Goal: Task Accomplishment & Management: Manage account settings

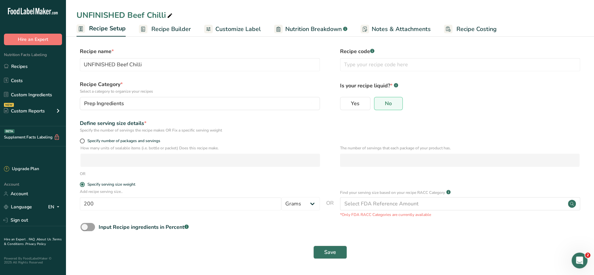
click at [170, 29] on span "Recipe Builder" at bounding box center [171, 29] width 40 height 9
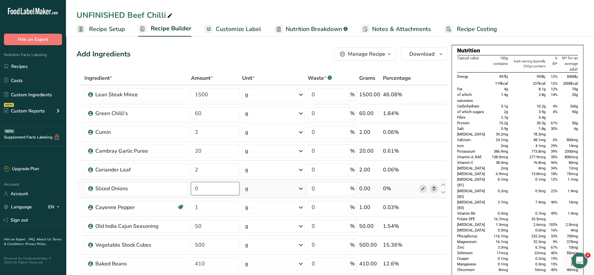
click at [202, 187] on input "0" at bounding box center [215, 188] width 48 height 13
type input "170"
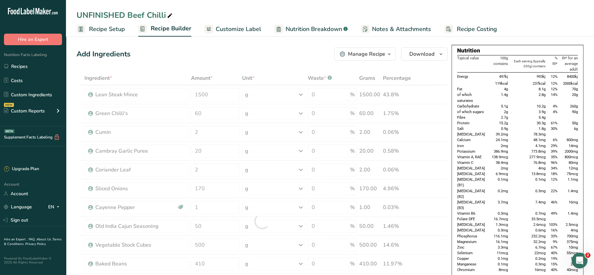
click at [288, 48] on div "Add Ingredients Manage Recipe Delete Recipe Duplicate Recipe Scale Recipe Save …" at bounding box center [262, 53] width 371 height 13
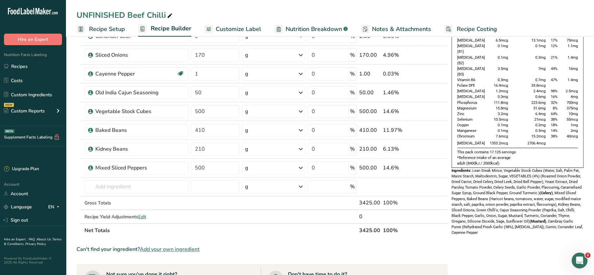
scroll to position [134, 0]
click at [273, 166] on div "g" at bounding box center [273, 167] width 63 height 13
click at [262, 218] on div "See more" at bounding box center [273, 219] width 55 height 7
click at [223, 234] on table "Ingredient * Amount * Unit * Waste * .a-a{fill:#347362;}.b-a{fill:#fff;} Grams …" at bounding box center [262, 87] width 371 height 300
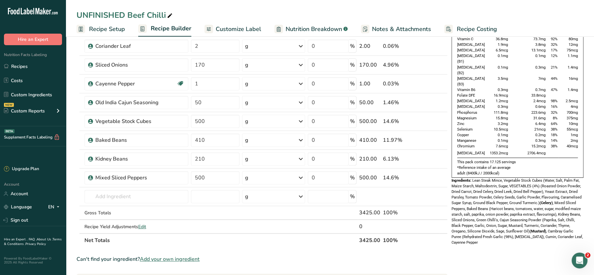
scroll to position [124, 0]
click at [110, 198] on input "text" at bounding box center [136, 196] width 104 height 13
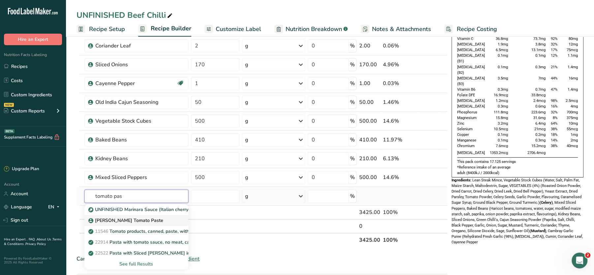
type input "tomato pas"
click at [119, 220] on p "Kirkland Tomato Paste" at bounding box center [127, 220] width 74 height 7
type input "Kirkland Tomato Paste"
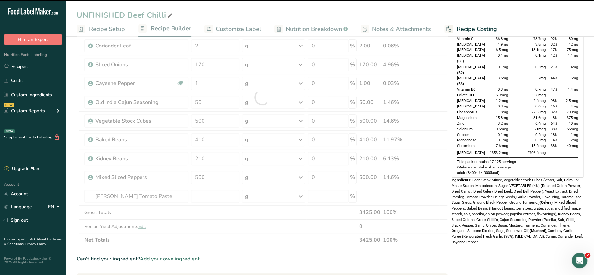
type input "0"
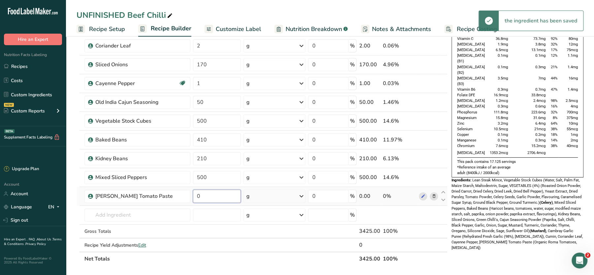
click at [201, 198] on input "0" at bounding box center [217, 196] width 48 height 13
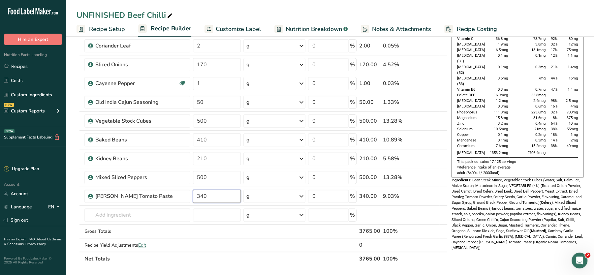
type input "340"
click at [478, 240] on div "Nutrition Typical value 100g contains Each serving (typically 200g) contains % …" at bounding box center [518, 201] width 132 height 561
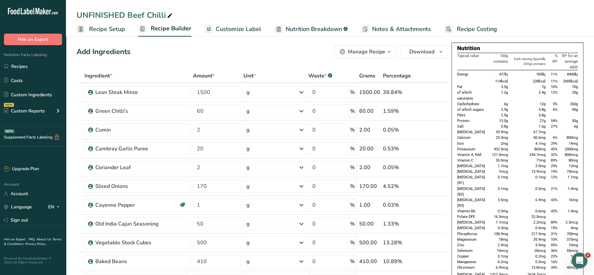
scroll to position [0, 0]
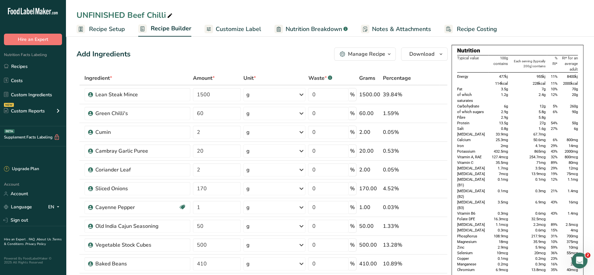
click at [116, 18] on div "UNFINISHED Beef Chilli" at bounding box center [125, 15] width 97 height 12
click at [129, 15] on input "UNFINISHED Beef Chilli" at bounding box center [330, 15] width 507 height 12
click at [208, 10] on input "Beef Chilli" at bounding box center [330, 15] width 507 height 12
type input "Beef Chilli"
click at [251, 8] on div "Beef Chilli Recipe Setup Recipe Builder Customize Label Nutrition Breakdown .a-…" at bounding box center [330, 18] width 528 height 37
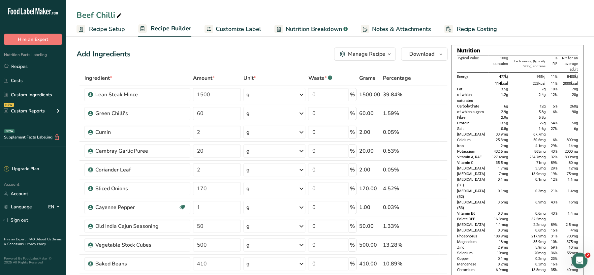
click at [590, 22] on ul "Recipe Setup Recipe Builder Customize Label Nutrition Breakdown .a-a{fill:#3473…" at bounding box center [330, 29] width 528 height 16
click at [571, 15] on div "Beef Chilli" at bounding box center [330, 15] width 528 height 12
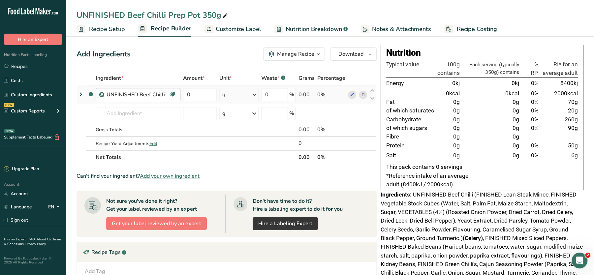
click at [139, 98] on div "UNFINISHED Beef Chilli" at bounding box center [138, 95] width 62 height 8
click at [362, 94] on icon at bounding box center [363, 94] width 5 height 7
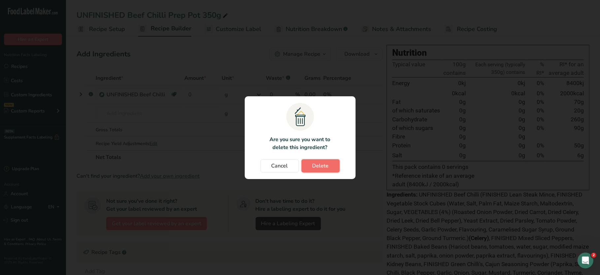
click at [323, 169] on span "Delete" at bounding box center [320, 166] width 16 height 8
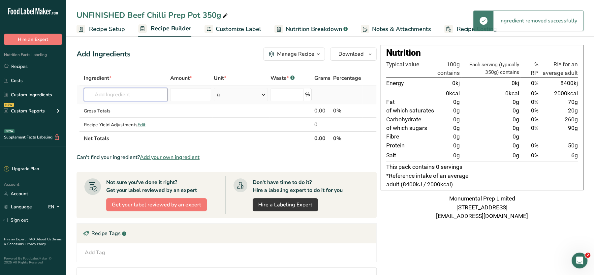
click at [122, 98] on input "text" at bounding box center [126, 94] width 84 height 13
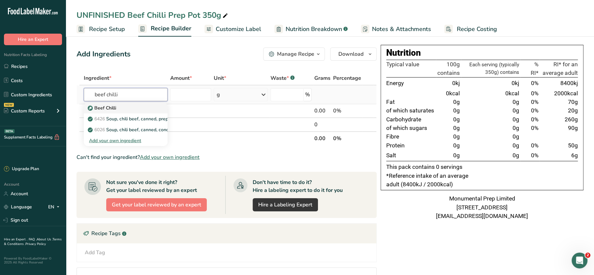
type input "beef chilli"
click at [116, 105] on div "Beef Chilli" at bounding box center [120, 108] width 63 height 7
type input "Beef Chilli"
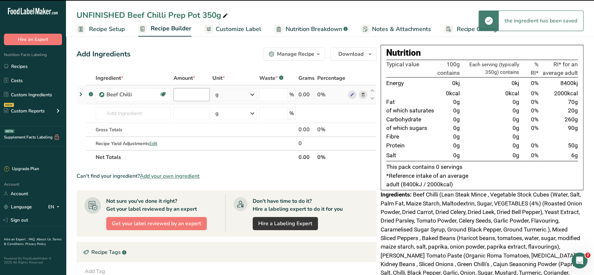
type input "0"
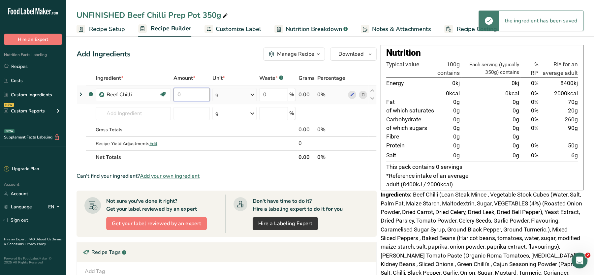
click at [195, 94] on input "0" at bounding box center [192, 94] width 36 height 13
click at [364, 96] on div "Ingredient * Amount * Unit * Waste * .a-a{fill:#347362;}.b-a{fill:#fff;} Grams …" at bounding box center [227, 117] width 300 height 93
click at [136, 110] on input "text" at bounding box center [133, 113] width 75 height 13
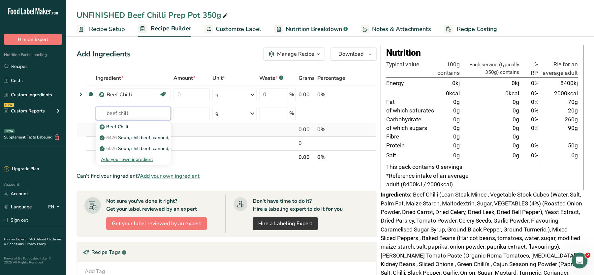
type input "beef chilli"
click at [361, 134] on td at bounding box center [358, 130] width 22 height 14
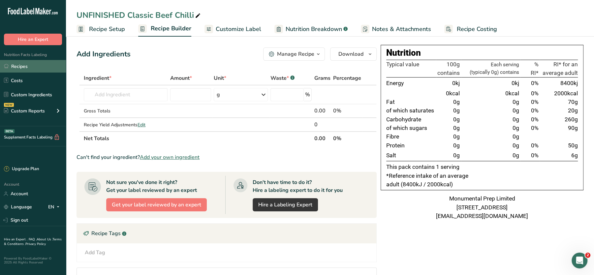
click at [23, 66] on link "Recipes" at bounding box center [33, 66] width 66 height 13
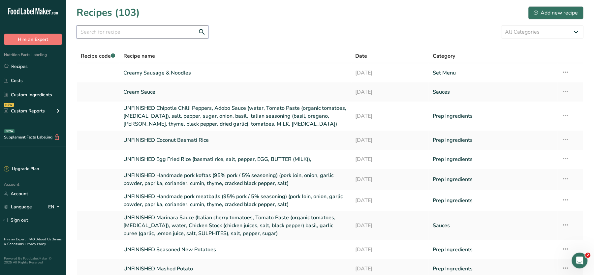
click at [166, 30] on input "text" at bounding box center [143, 31] width 132 height 13
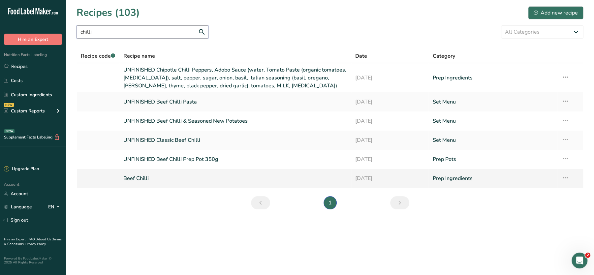
type input "chilli"
click at [568, 178] on icon at bounding box center [565, 178] width 8 height 12
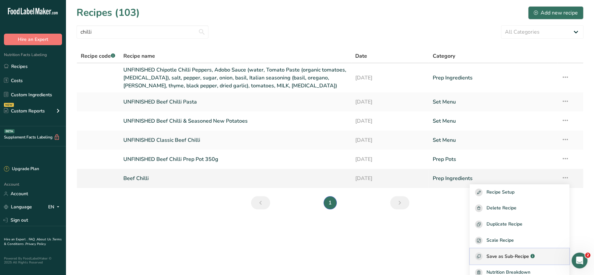
click at [503, 253] on span "Save as Sub-Recipe" at bounding box center [508, 256] width 43 height 7
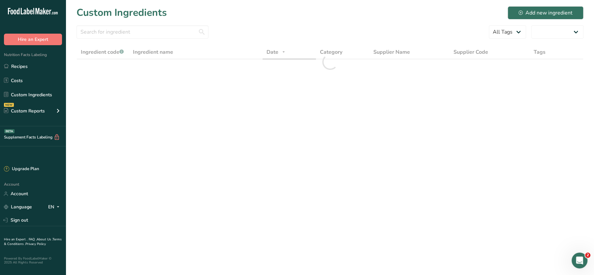
select select "30"
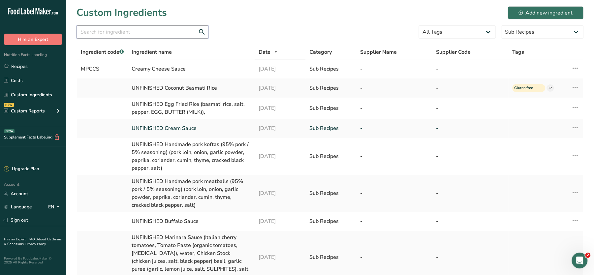
click at [163, 36] on input "text" at bounding box center [143, 31] width 132 height 13
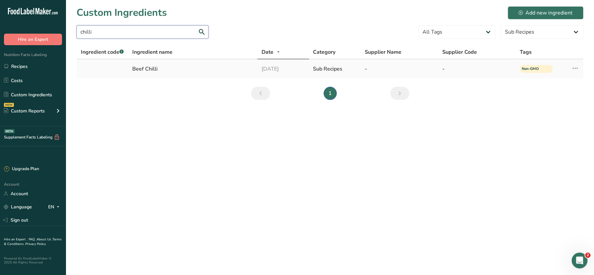
type input "chilli"
click at [152, 68] on div "Beef Chilli" at bounding box center [192, 69] width 121 height 8
click at [575, 66] on icon at bounding box center [575, 68] width 8 height 12
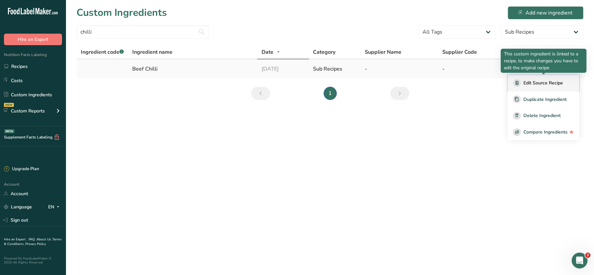
click at [530, 84] on span "Edit Source Recipe" at bounding box center [543, 82] width 40 height 7
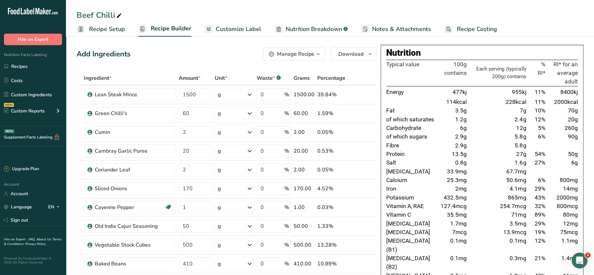
click at [108, 27] on span "Recipe Setup" at bounding box center [107, 29] width 36 height 9
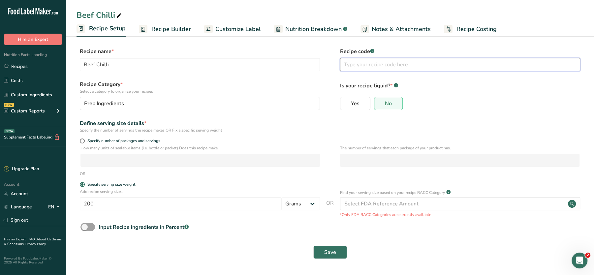
click at [376, 66] on input "text" at bounding box center [460, 64] width 240 height 13
type input "m"
type input "MPBC"
click at [324, 251] on button "Save" at bounding box center [330, 252] width 34 height 13
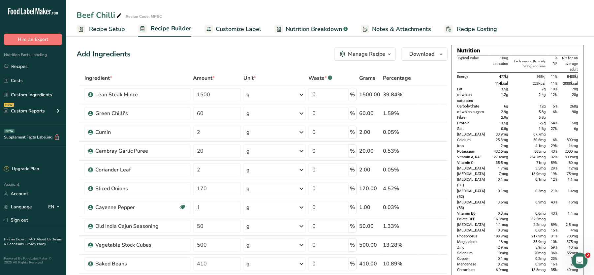
click at [118, 29] on span "Recipe Setup" at bounding box center [107, 29] width 36 height 9
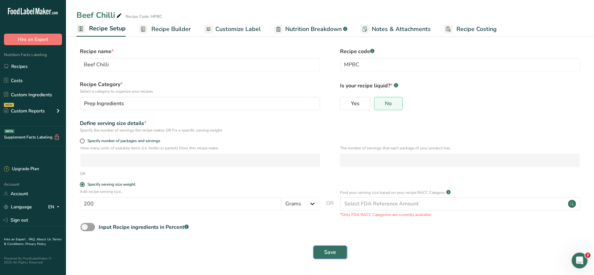
click at [336, 257] on button "Save" at bounding box center [330, 252] width 34 height 13
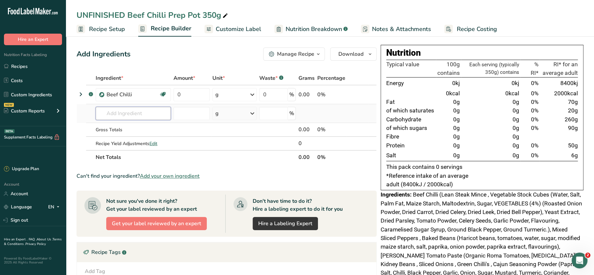
click at [133, 116] on input "text" at bounding box center [133, 113] width 75 height 13
paste input "MPBC"
type input "M"
paste input "MPBC"
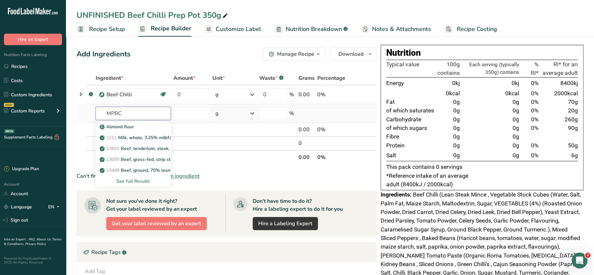
paste input "MPBC"
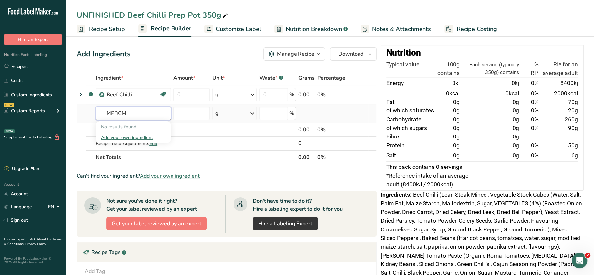
type input "MPBC"
click at [158, 116] on input "text" at bounding box center [133, 113] width 75 height 13
paste input "MPBC"
type input "MPBC"
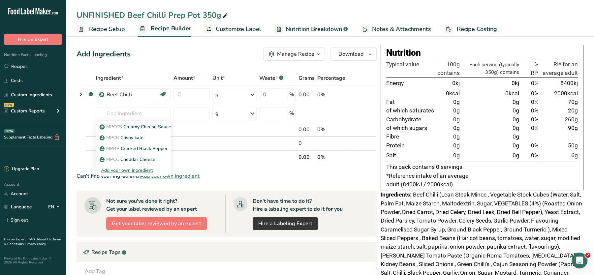
click at [110, 26] on span "Recipe Setup" at bounding box center [107, 29] width 36 height 9
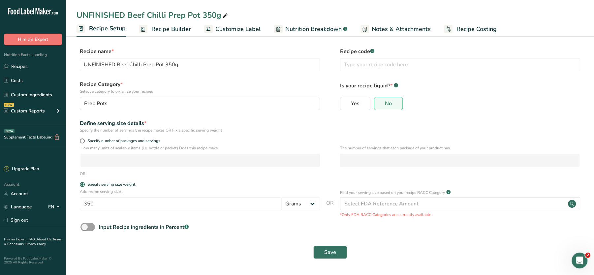
click at [167, 29] on span "Recipe Builder" at bounding box center [171, 29] width 40 height 9
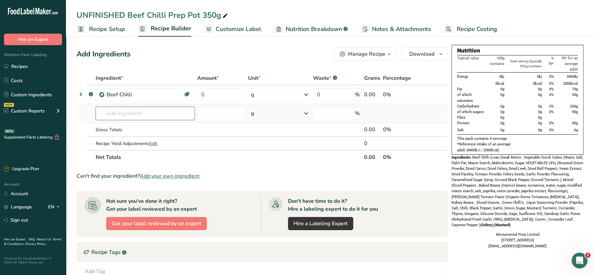
click at [121, 115] on input "text" at bounding box center [145, 113] width 99 height 13
paste input "MPBC"
type input "MPBC"
paste input "MPBC"
type input "MPBC"
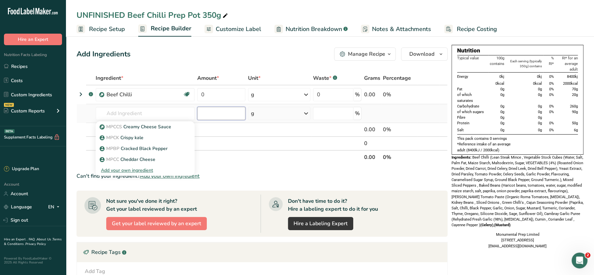
click at [228, 119] on input "number" at bounding box center [221, 113] width 48 height 13
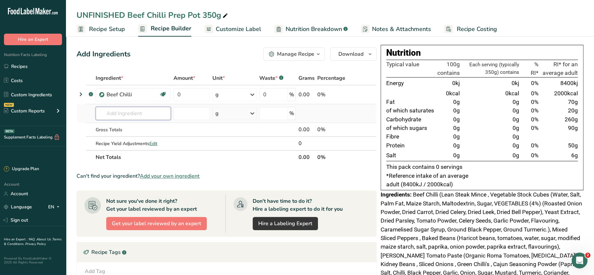
click at [121, 107] on input "text" at bounding box center [133, 113] width 75 height 13
paste input "MPBC"
type input "MPBC"
click at [198, 115] on input "number" at bounding box center [192, 113] width 36 height 13
click at [28, 65] on link "Recipes" at bounding box center [33, 66] width 66 height 13
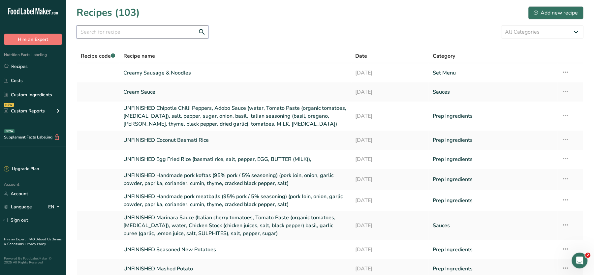
click at [141, 38] on input "text" at bounding box center [143, 31] width 132 height 13
paste input "MPBC"
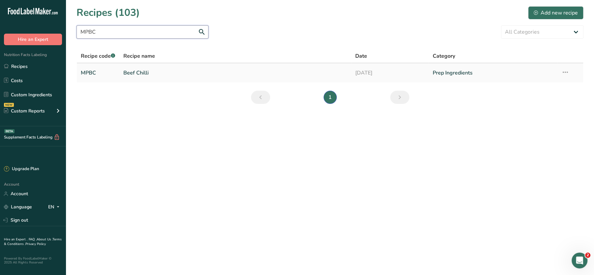
type input "MPBC"
click at [449, 72] on link "Prep Ingredients" at bounding box center [492, 73] width 121 height 14
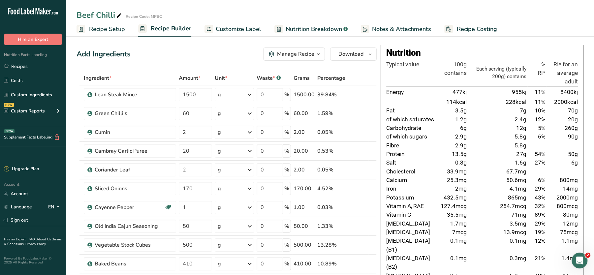
click at [92, 28] on span "Recipe Setup" at bounding box center [107, 29] width 36 height 9
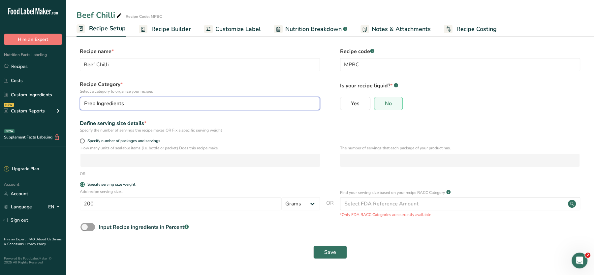
click at [189, 104] on div "Prep Ingredients" at bounding box center [198, 104] width 228 height 8
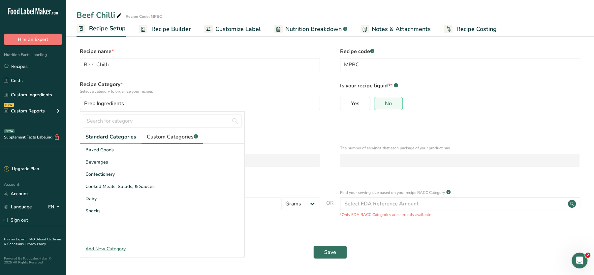
click at [158, 136] on span "Custom Categories .a-a{fill:#347362;}.b-a{fill:#fff;}" at bounding box center [172, 137] width 51 height 8
click at [346, 139] on div "Specify number of packages and servings" at bounding box center [330, 142] width 507 height 7
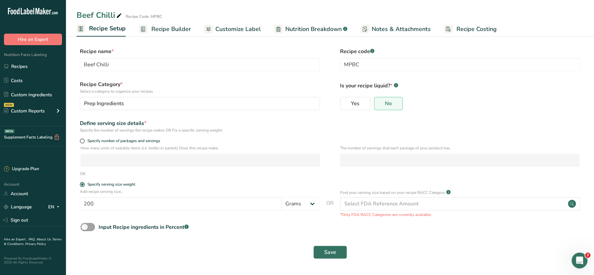
click at [171, 26] on span "Recipe Builder" at bounding box center [171, 29] width 40 height 9
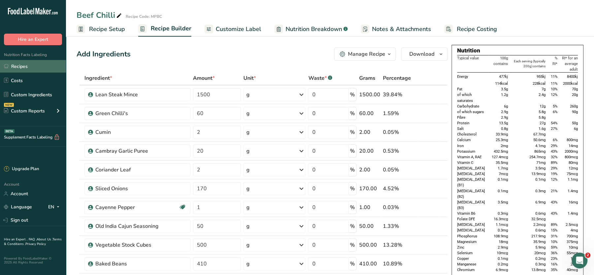
click at [27, 66] on link "Recipes" at bounding box center [33, 66] width 66 height 13
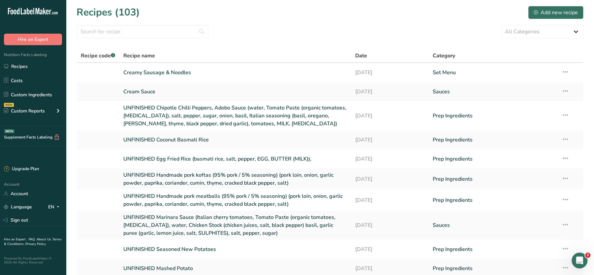
scroll to position [56, 0]
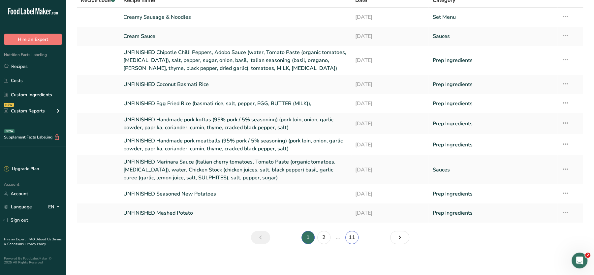
click at [352, 237] on link "11" at bounding box center [351, 237] width 13 height 13
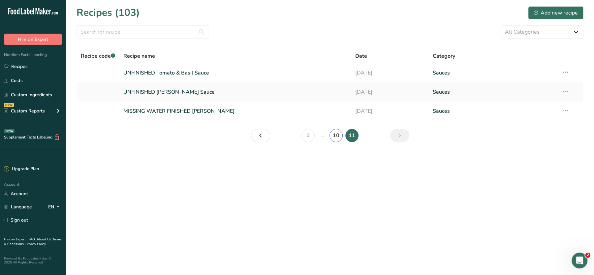
click at [338, 135] on link "10" at bounding box center [336, 135] width 13 height 13
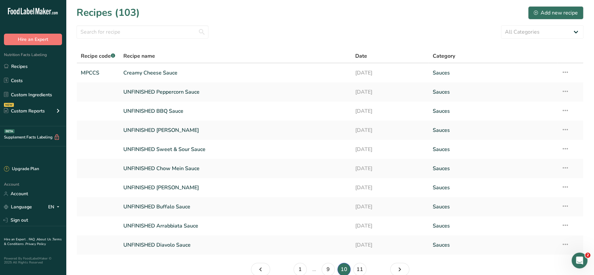
drag, startPoint x: 585, startPoint y: 124, endPoint x: 599, endPoint y: 200, distance: 76.7
click at [594, 200] on html ".a-20{fill:#fff;} Hire an Expert Nutrition Facts Labeling Recipes Costs Custom …" at bounding box center [297, 154] width 594 height 308
click at [324, 269] on link "9" at bounding box center [328, 269] width 13 height 13
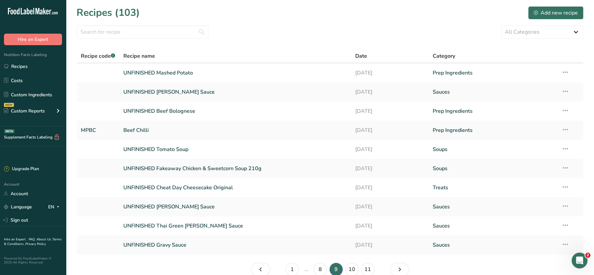
scroll to position [32, 0]
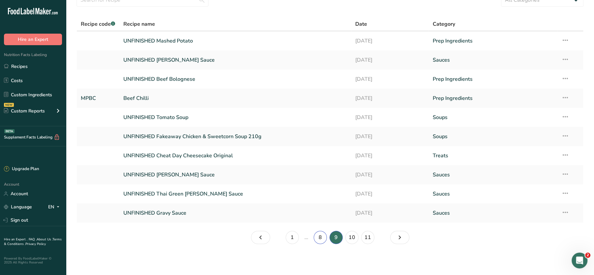
click at [326, 237] on link "8" at bounding box center [320, 237] width 13 height 13
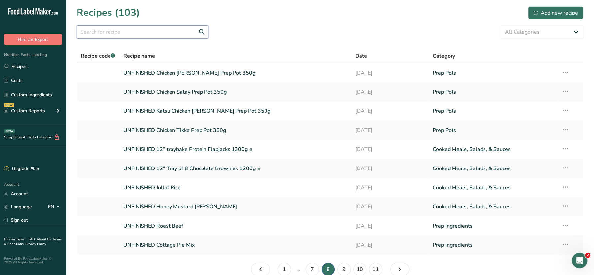
click at [100, 37] on input "text" at bounding box center [143, 31] width 132 height 13
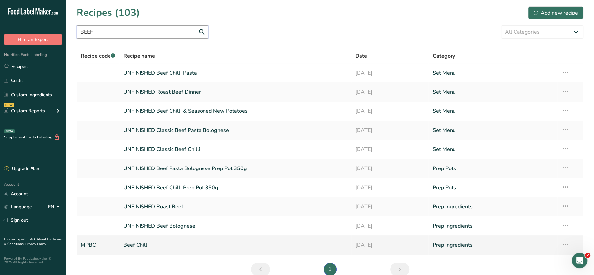
type input "BEEF"
click at [565, 241] on icon at bounding box center [565, 244] width 8 height 12
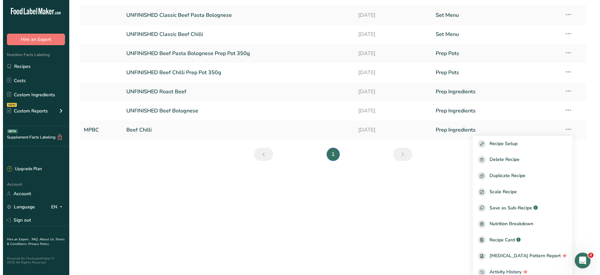
scroll to position [87, 0]
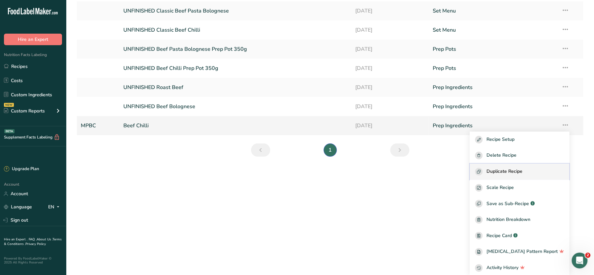
click at [507, 169] on span "Duplicate Recipe" at bounding box center [505, 172] width 36 height 8
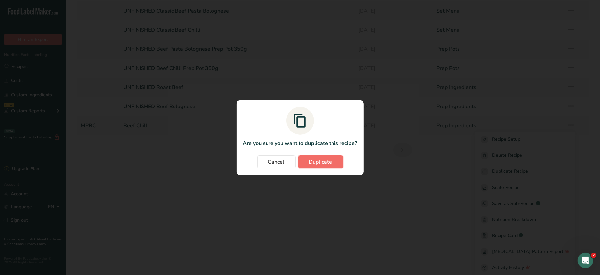
click at [322, 165] on span "Duplicate" at bounding box center [320, 162] width 23 height 8
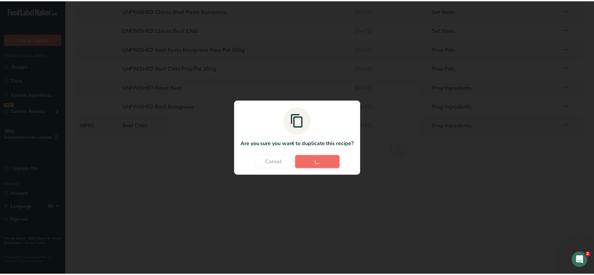
scroll to position [0, 0]
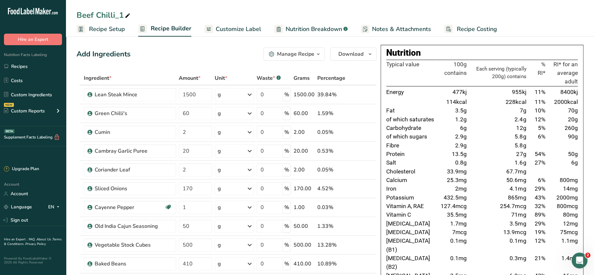
click at [113, 29] on span "Recipe Setup" at bounding box center [107, 29] width 36 height 9
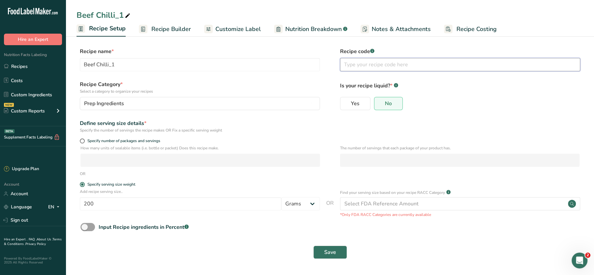
click at [394, 62] on input "text" at bounding box center [460, 64] width 240 height 13
type input "1234"
click at [331, 257] on button "Save" at bounding box center [330, 252] width 34 height 13
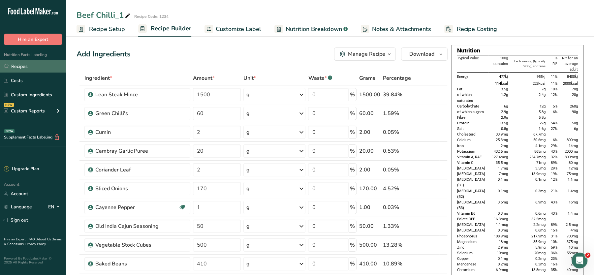
click at [25, 67] on link "Recipes" at bounding box center [33, 66] width 66 height 13
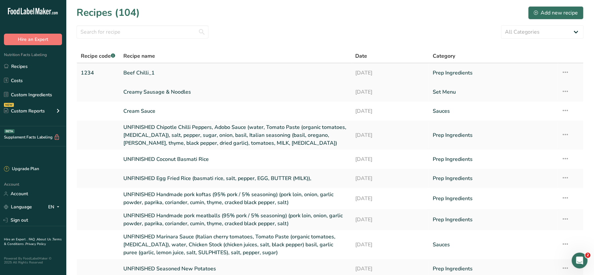
click at [566, 72] on icon at bounding box center [565, 72] width 8 height 12
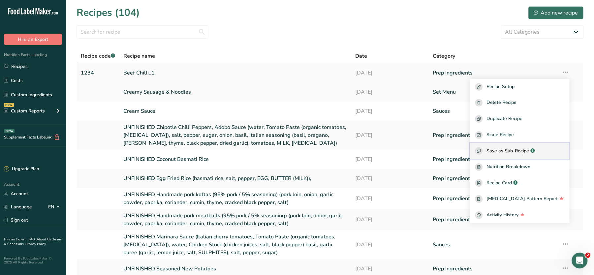
click at [511, 150] on span "Save as Sub-Recipe" at bounding box center [508, 150] width 43 height 7
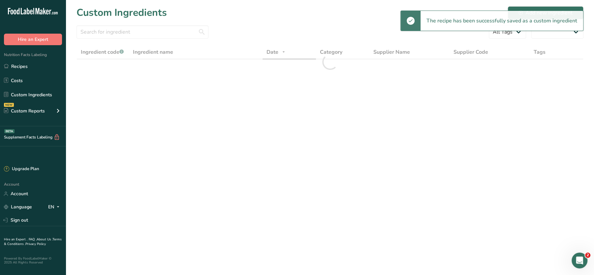
select select "30"
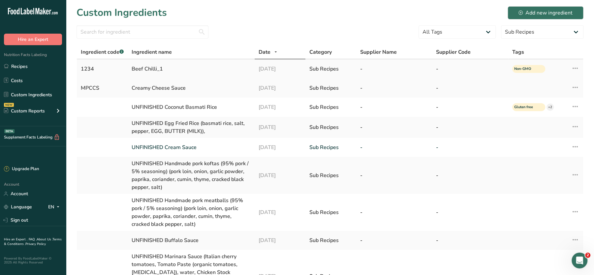
click at [573, 66] on icon at bounding box center [575, 68] width 8 height 12
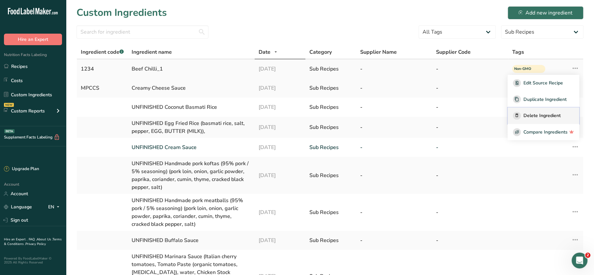
click at [527, 115] on span "Delete Ingredient" at bounding box center [541, 115] width 37 height 7
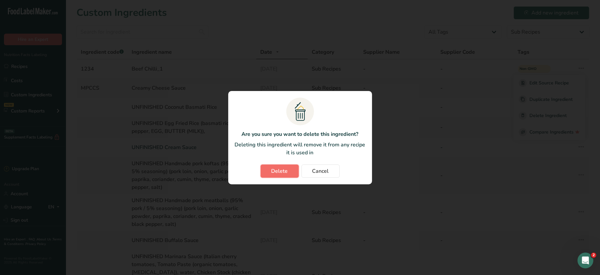
click at [291, 168] on button "Delete" at bounding box center [280, 171] width 38 height 13
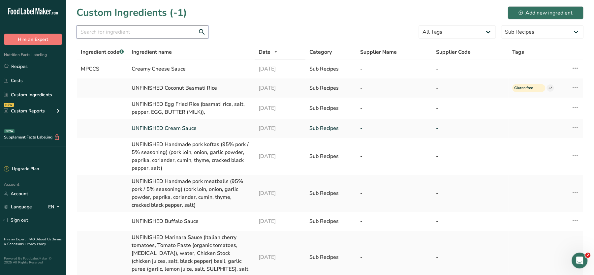
click at [148, 29] on input "text" at bounding box center [143, 31] width 132 height 13
paste input "MPBC"
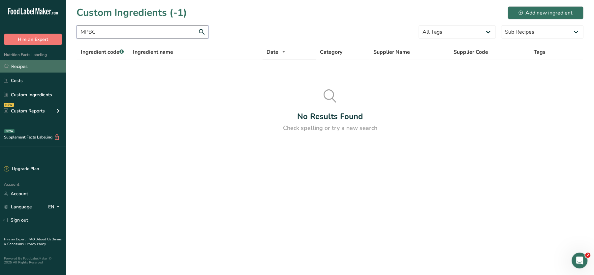
type input "MPBC"
click at [23, 68] on link "Recipes" at bounding box center [33, 66] width 66 height 13
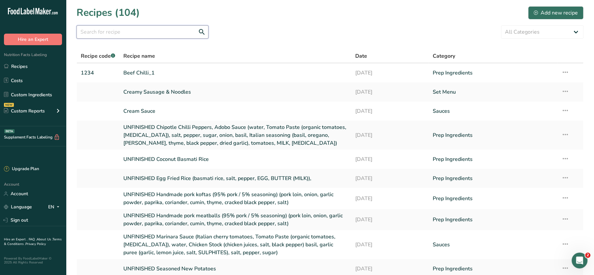
click at [116, 33] on input "text" at bounding box center [143, 31] width 132 height 13
paste input "MPBC"
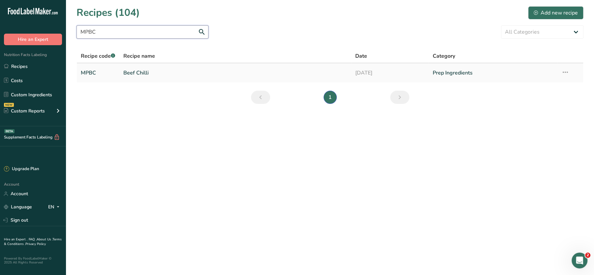
type input "MPBC"
click at [566, 70] on icon at bounding box center [565, 72] width 8 height 12
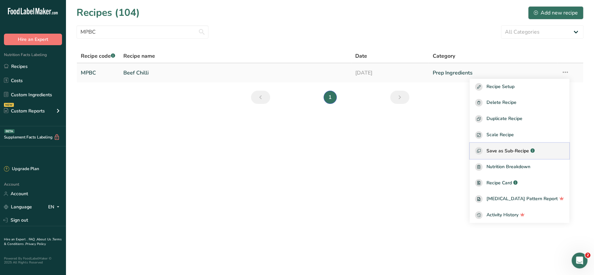
click at [527, 149] on span "Save as Sub-Recipe" at bounding box center [508, 150] width 43 height 7
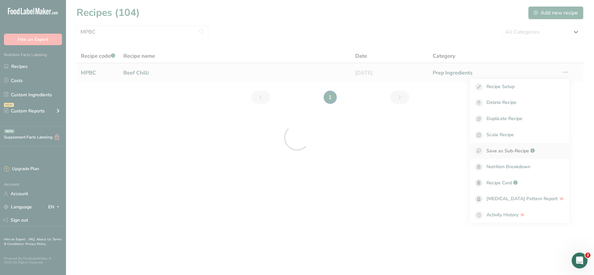
select select "30"
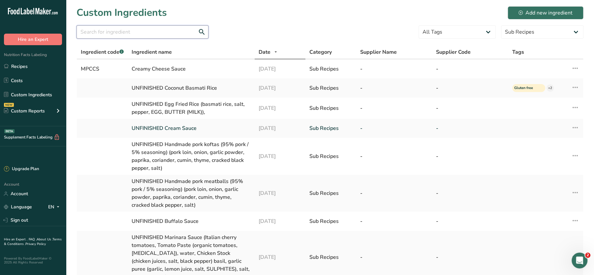
click at [151, 35] on input "text" at bounding box center [143, 31] width 132 height 13
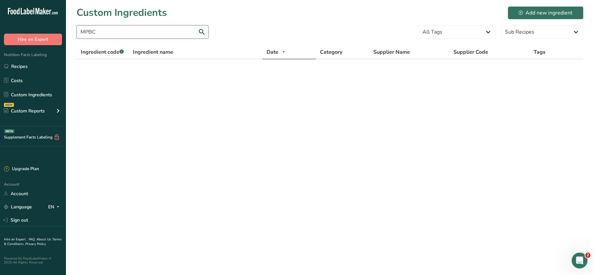
click at [120, 32] on input "MPBC" at bounding box center [143, 31] width 132 height 13
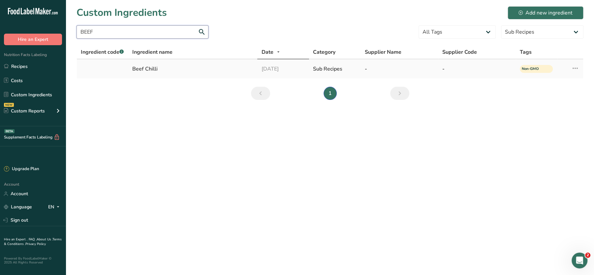
type input "BEEF"
click at [140, 71] on div "Beef Chilli" at bounding box center [192, 69] width 121 height 8
click at [579, 73] on icon at bounding box center [575, 68] width 8 height 12
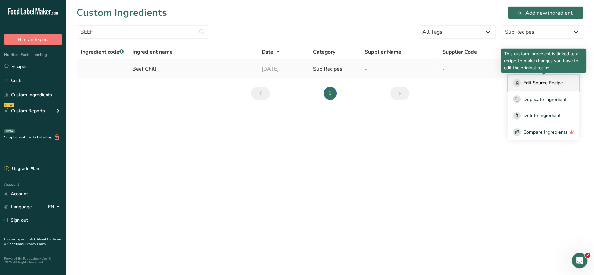
click at [538, 85] on span "Edit Source Recipe" at bounding box center [543, 82] width 40 height 7
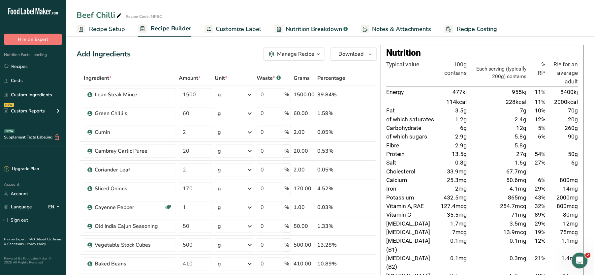
click at [104, 30] on span "Recipe Setup" at bounding box center [107, 29] width 36 height 9
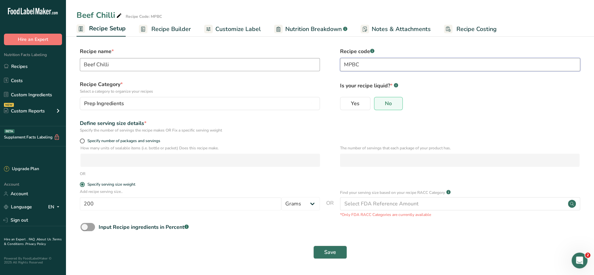
drag, startPoint x: 362, startPoint y: 62, endPoint x: 307, endPoint y: 60, distance: 55.1
click at [307, 60] on div "Recipe name * Beef Chilli Recipe code .a-a{fill:#347362;}.b-a{fill:#fff;} MPBC" at bounding box center [330, 61] width 507 height 28
click at [337, 254] on button "Save" at bounding box center [330, 252] width 34 height 13
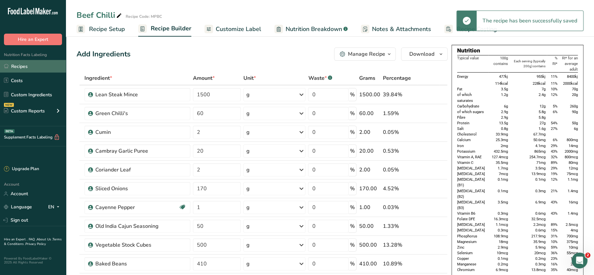
click at [21, 64] on link "Recipes" at bounding box center [33, 66] width 66 height 13
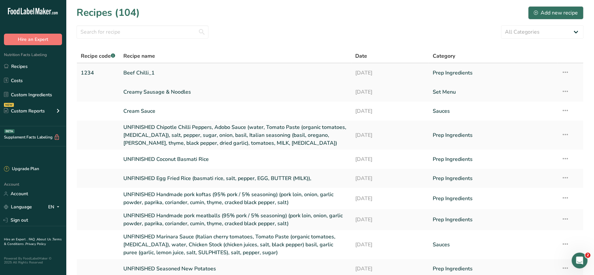
click at [569, 71] on icon at bounding box center [565, 72] width 8 height 12
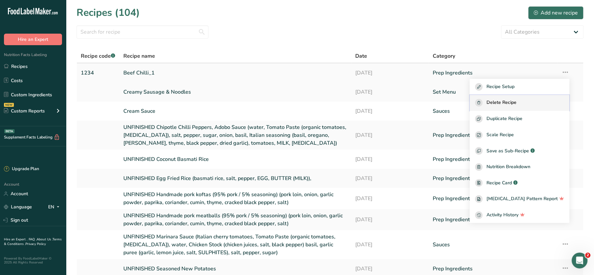
click at [516, 100] on span "Delete Recipe" at bounding box center [502, 103] width 30 height 8
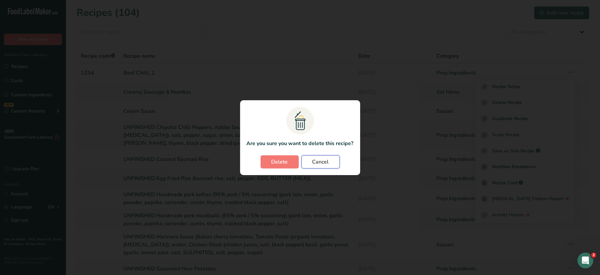
click at [324, 166] on span "Cancel" at bounding box center [320, 162] width 16 height 8
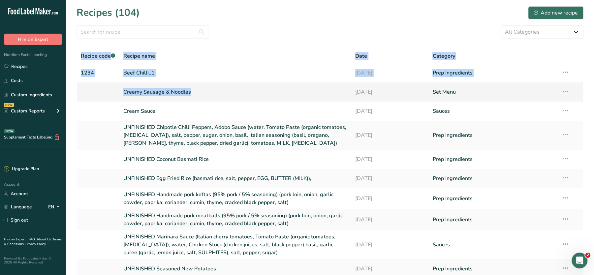
drag, startPoint x: 188, startPoint y: 48, endPoint x: 160, endPoint y: 93, distance: 52.6
click at [160, 93] on section "Recipes (104) Add new recipe All Categories Baked Goods Beverages Confectionery…" at bounding box center [330, 155] width 528 height 310
drag, startPoint x: 160, startPoint y: 93, endPoint x: 149, endPoint y: 157, distance: 65.3
click at [149, 157] on link "UNFINISHED Coconut Basmati Rice" at bounding box center [235, 159] width 224 height 14
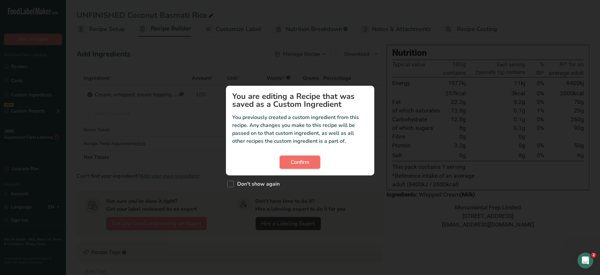
click at [306, 157] on button "Confirm" at bounding box center [300, 162] width 41 height 13
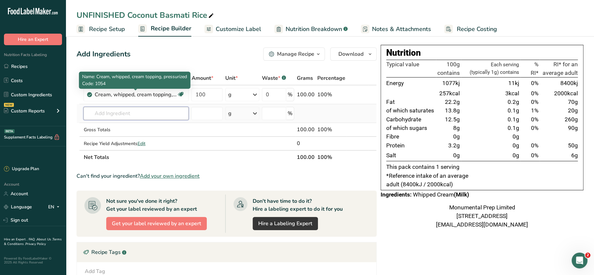
click at [124, 108] on input "text" at bounding box center [135, 113] width 105 height 13
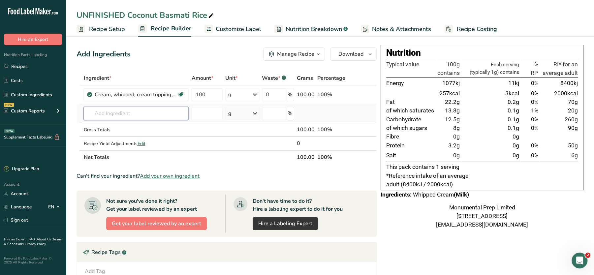
paste input "MPBC"
drag, startPoint x: 127, startPoint y: 112, endPoint x: 79, endPoint y: 114, distance: 47.9
click at [79, 114] on tr "MPBC MPCCS Creamy Cheese Sauce MPCK Crispy kale MPBP Cracked Black Pepper MPCC …" at bounding box center [227, 113] width 300 height 19
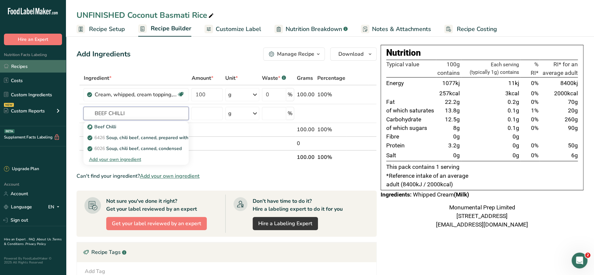
type input "BEEF CHILLI"
click at [20, 67] on link "Recipes" at bounding box center [33, 66] width 66 height 13
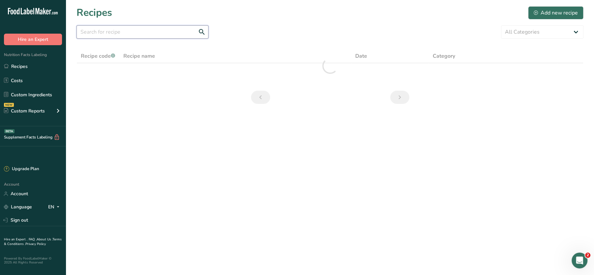
click at [151, 25] on input "text" at bounding box center [143, 31] width 132 height 13
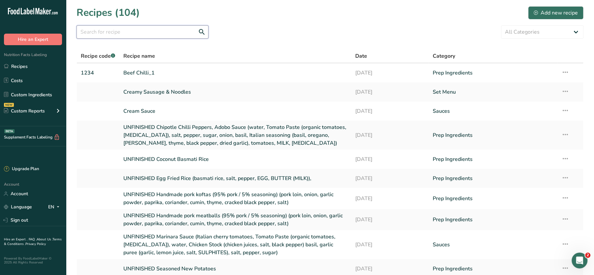
paste input "MPBC"
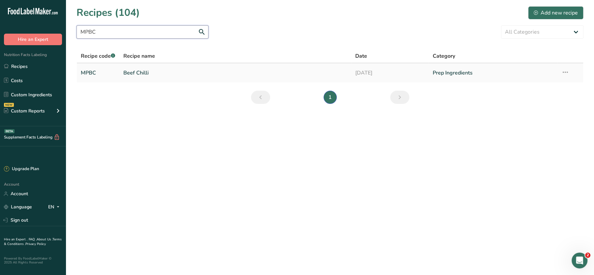
type input "MPBC"
click at [565, 71] on icon at bounding box center [565, 72] width 8 height 12
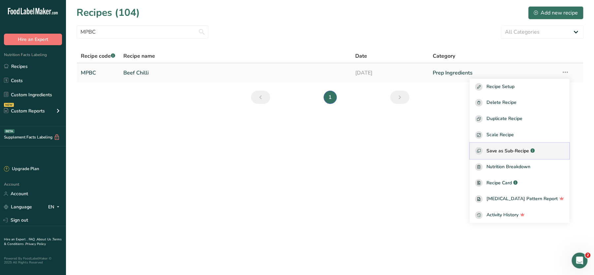
click at [529, 151] on span "Save as Sub-Recipe" at bounding box center [508, 150] width 43 height 7
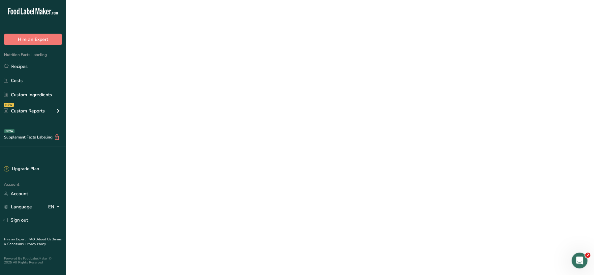
select select "30"
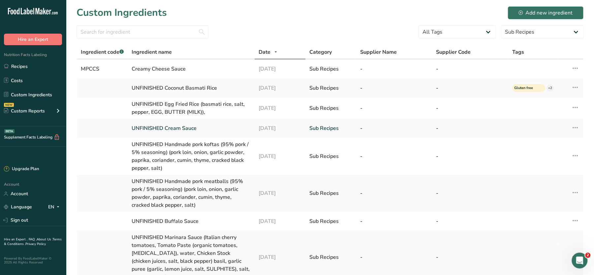
scroll to position [189, 0]
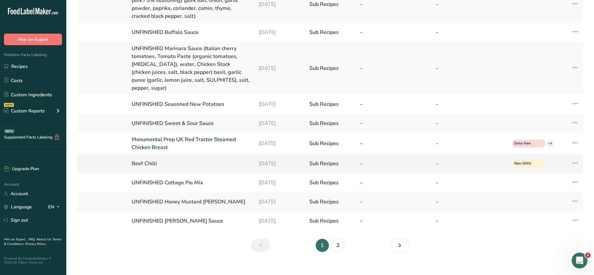
click at [576, 157] on icon at bounding box center [575, 163] width 8 height 12
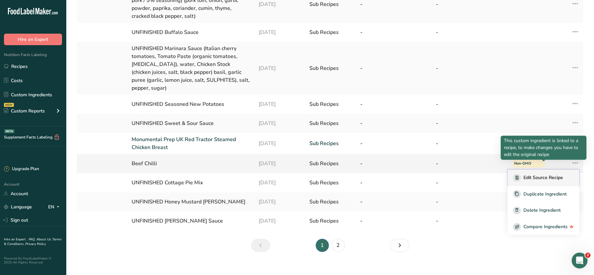
click at [551, 174] on span "Edit Source Recipe" at bounding box center [543, 177] width 40 height 7
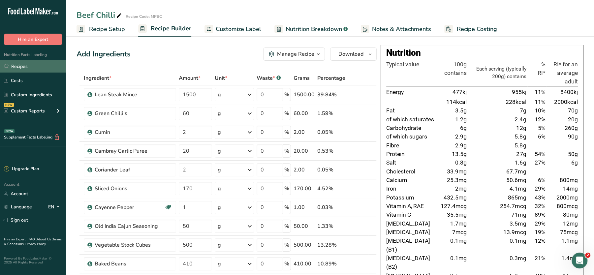
click at [18, 63] on link "Recipes" at bounding box center [33, 66] width 66 height 13
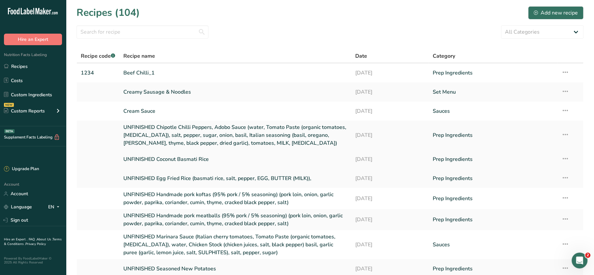
click at [197, 158] on link "UNFINISHED Coconut Basmati Rice" at bounding box center [235, 159] width 224 height 14
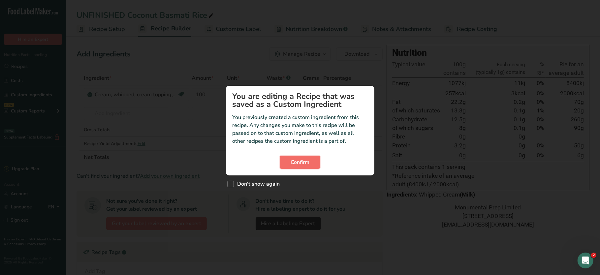
click at [304, 161] on span "Confirm" at bounding box center [300, 162] width 19 height 8
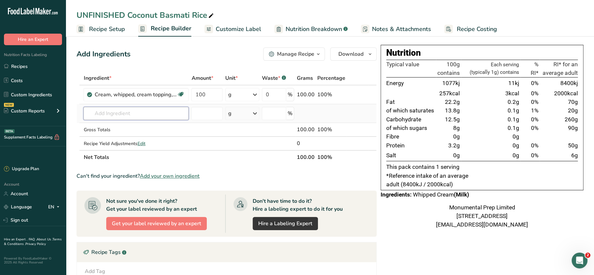
click at [111, 114] on input "text" at bounding box center [135, 113] width 105 height 13
paste input "MPBC"
type input "MPBC"
click at [131, 118] on input "1234" at bounding box center [135, 113] width 105 height 13
drag, startPoint x: 131, startPoint y: 118, endPoint x: 101, endPoint y: 115, distance: 29.6
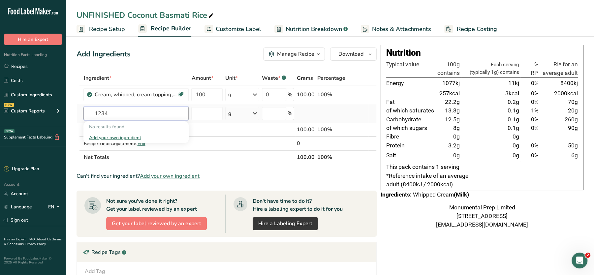
click at [101, 115] on input "1234" at bounding box center [135, 113] width 105 height 13
type input "1234"
click at [102, 28] on span "Recipe Setup" at bounding box center [107, 29] width 36 height 9
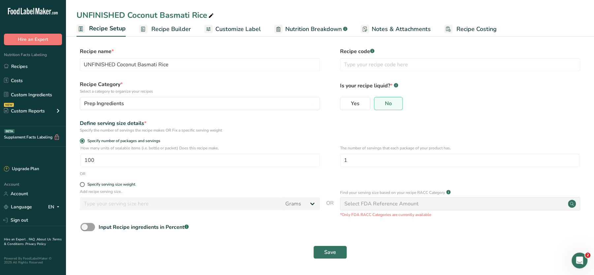
click at [168, 28] on span "Recipe Builder" at bounding box center [171, 29] width 40 height 9
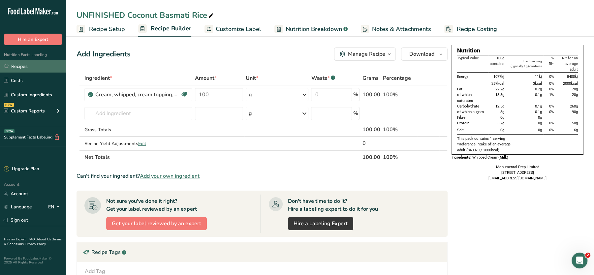
click at [21, 65] on link "Recipes" at bounding box center [33, 66] width 66 height 13
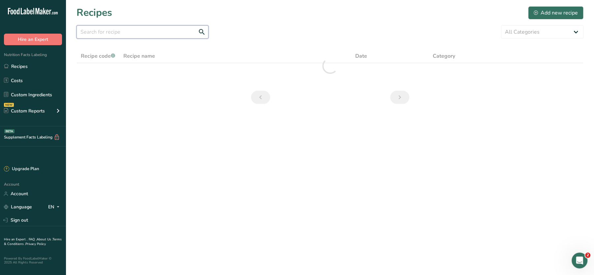
click at [140, 38] on input "text" at bounding box center [143, 31] width 132 height 13
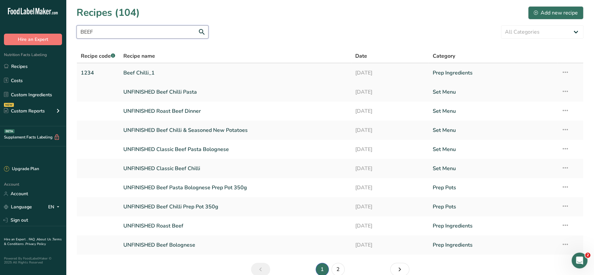
type input "BEEF"
click at [138, 72] on link "Beef Chilli_1" at bounding box center [235, 73] width 224 height 14
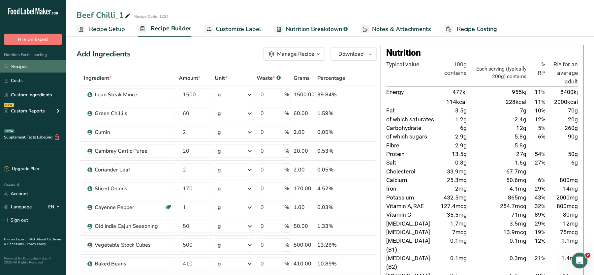
click at [24, 63] on link "Recipes" at bounding box center [33, 66] width 66 height 13
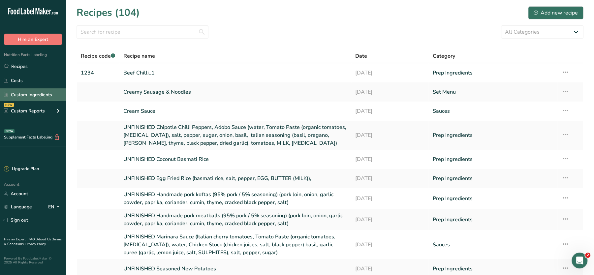
click at [35, 93] on link "Custom Ingredients" at bounding box center [33, 94] width 66 height 13
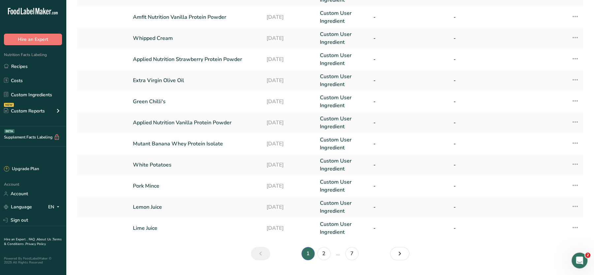
scroll to position [151, 0]
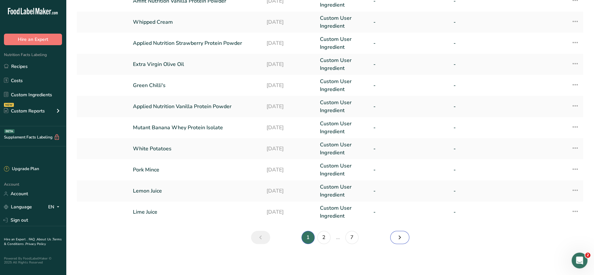
click at [394, 234] on link "Next" at bounding box center [399, 237] width 19 height 13
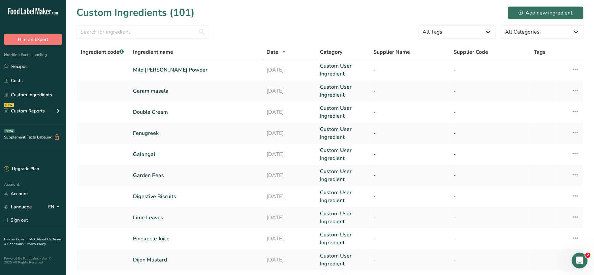
scroll to position [153, 0]
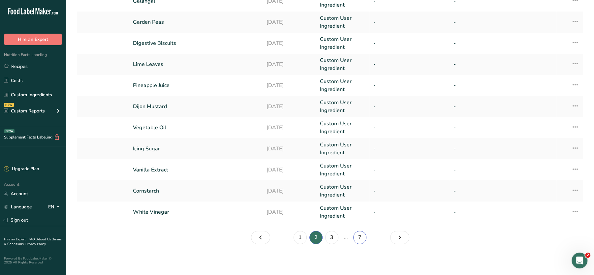
click at [359, 235] on link "7" at bounding box center [359, 237] width 13 height 13
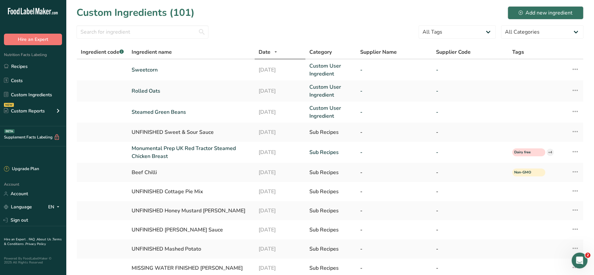
scroll to position [55, 0]
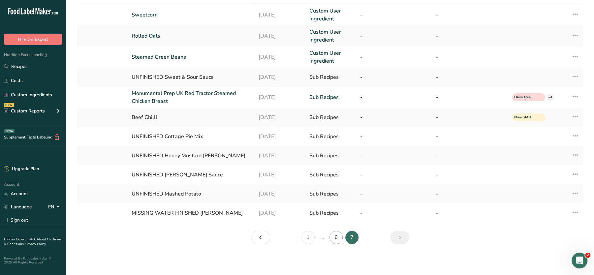
drag, startPoint x: 329, startPoint y: 236, endPoint x: 334, endPoint y: 237, distance: 5.0
click at [334, 237] on li "6" at bounding box center [336, 237] width 16 height 13
click at [334, 237] on link "6" at bounding box center [336, 237] width 13 height 13
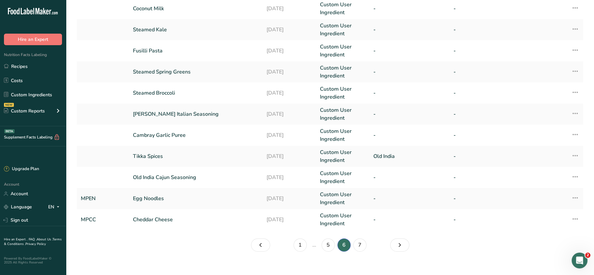
scroll to position [153, 0]
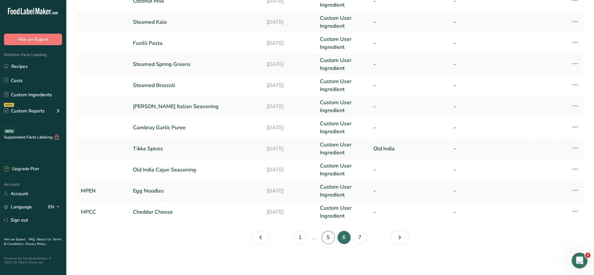
click at [332, 237] on link "5" at bounding box center [328, 237] width 13 height 13
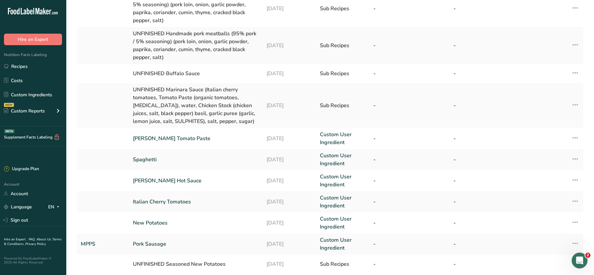
scroll to position [203, 0]
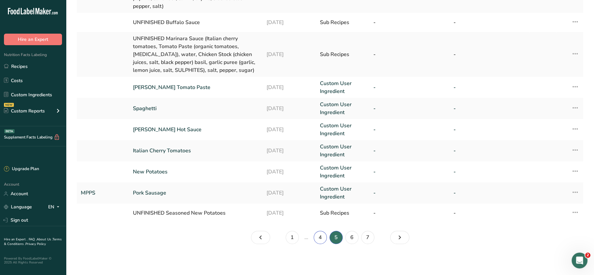
click at [321, 236] on link "4" at bounding box center [320, 237] width 13 height 13
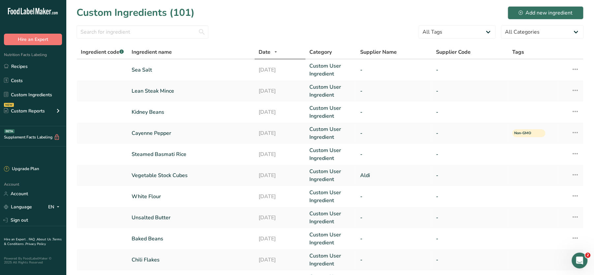
scroll to position [151, 0]
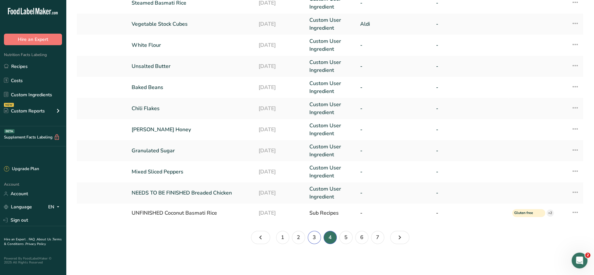
click at [314, 237] on link "3" at bounding box center [314, 237] width 13 height 13
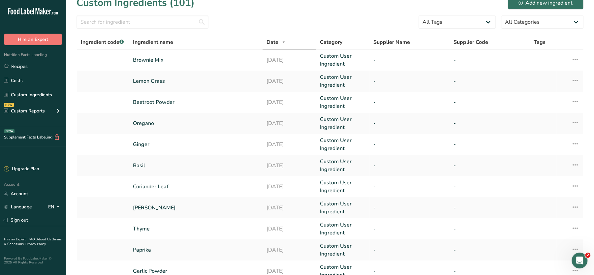
scroll to position [153, 0]
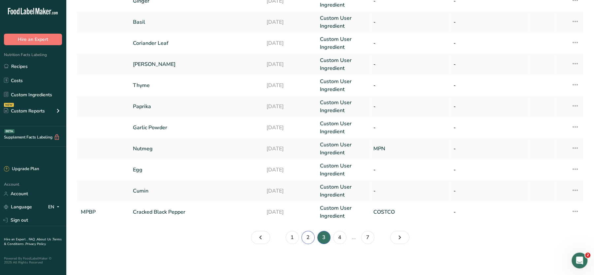
click at [309, 234] on link "2" at bounding box center [307, 237] width 13 height 13
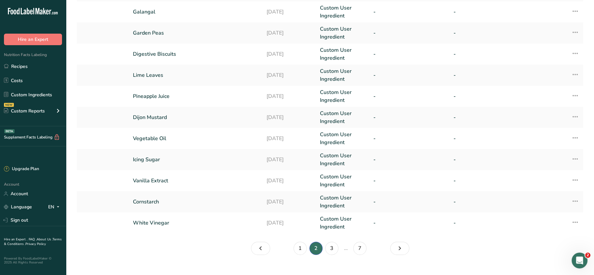
scroll to position [153, 0]
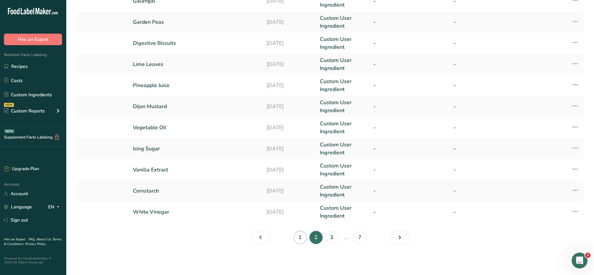
drag, startPoint x: 307, startPoint y: 235, endPoint x: 302, endPoint y: 235, distance: 4.3
click at [302, 235] on li "1" at bounding box center [300, 237] width 16 height 13
click at [302, 235] on link "1" at bounding box center [300, 237] width 13 height 13
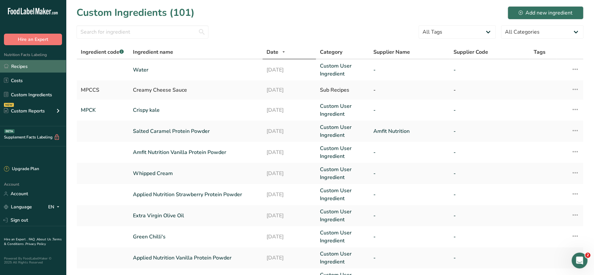
click at [22, 64] on link "Recipes" at bounding box center [33, 66] width 66 height 13
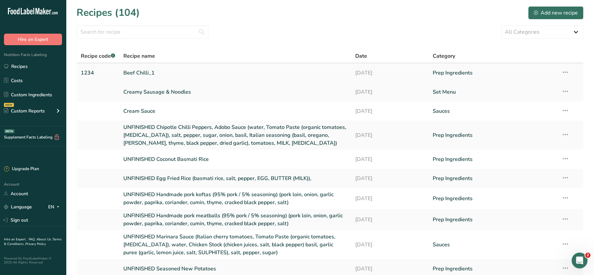
click at [568, 71] on icon at bounding box center [565, 72] width 8 height 12
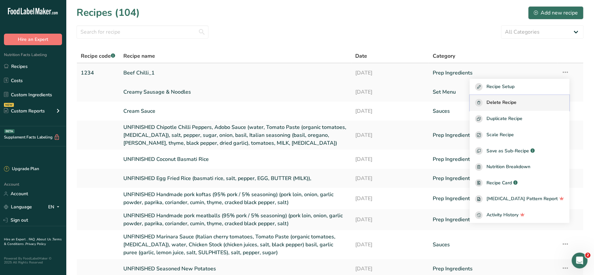
click at [517, 102] on span "Delete Recipe" at bounding box center [502, 103] width 30 height 8
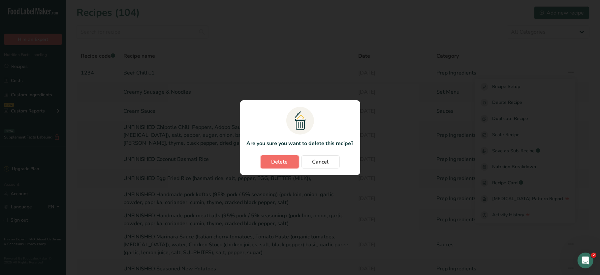
click at [283, 161] on span "Delete" at bounding box center [279, 162] width 16 height 8
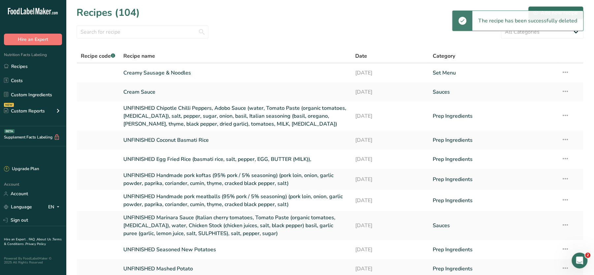
scroll to position [56, 0]
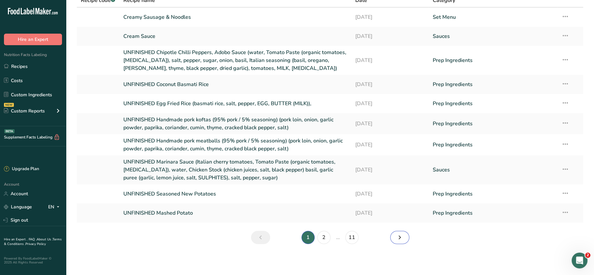
click at [401, 237] on icon "Next page" at bounding box center [400, 238] width 8 height 12
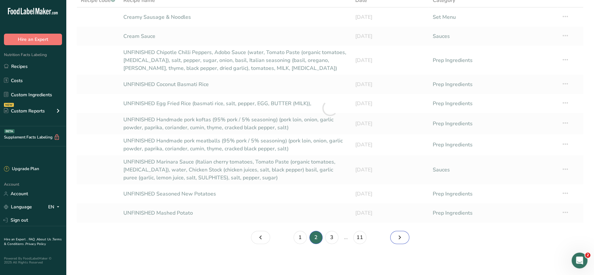
scroll to position [32, 0]
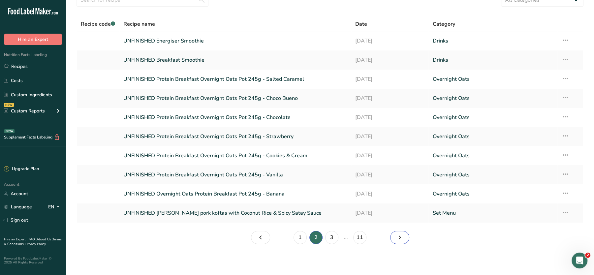
click at [396, 237] on icon "Page 3." at bounding box center [400, 238] width 8 height 12
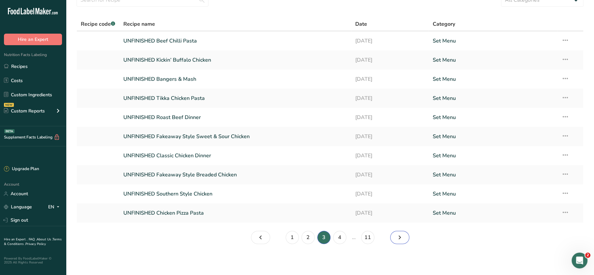
click at [396, 237] on icon "Page 4." at bounding box center [400, 238] width 8 height 12
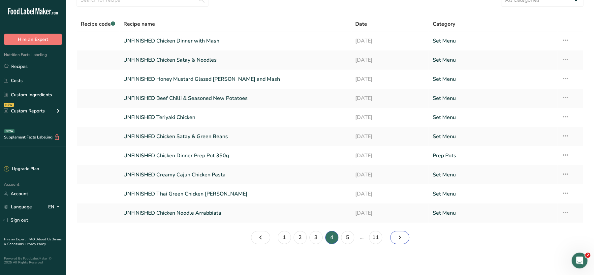
click at [396, 237] on icon "Page 5." at bounding box center [400, 238] width 8 height 12
click at [396, 237] on icon "Page 6." at bounding box center [400, 238] width 8 height 12
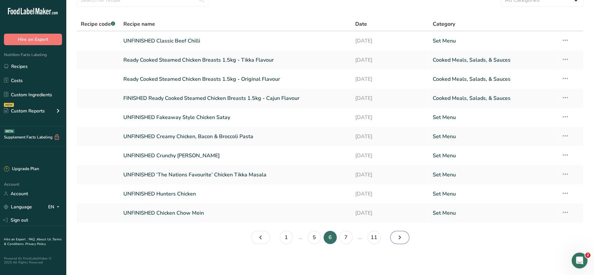
click at [396, 237] on icon "Page 7." at bounding box center [400, 238] width 8 height 12
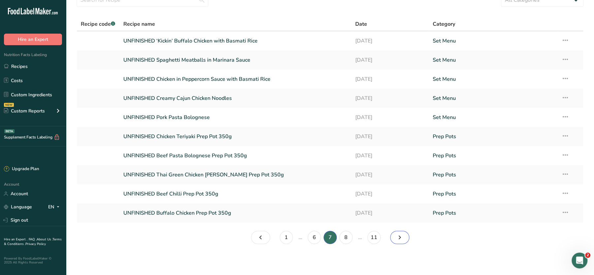
click at [396, 237] on icon "Page 8." at bounding box center [400, 238] width 8 height 12
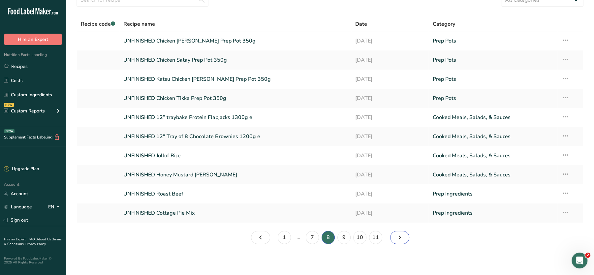
click at [396, 237] on icon "Page 9." at bounding box center [400, 238] width 8 height 12
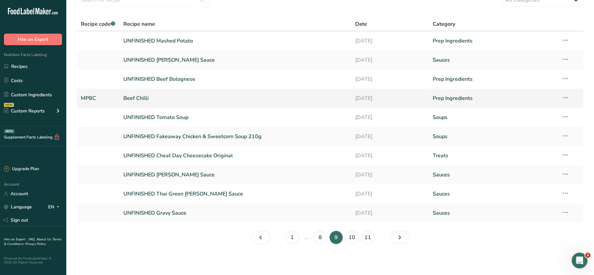
click at [565, 96] on icon at bounding box center [565, 98] width 8 height 12
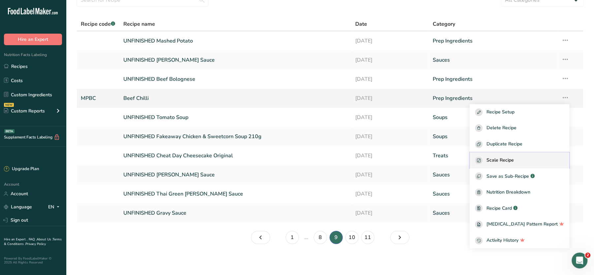
click at [514, 161] on span "Scale Recipe" at bounding box center [500, 161] width 27 height 8
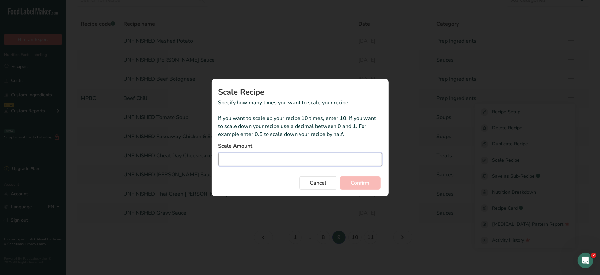
click at [299, 155] on input "Duplicate recipe modal" at bounding box center [300, 159] width 164 height 13
click at [321, 184] on span "Cancel" at bounding box center [318, 183] width 16 height 8
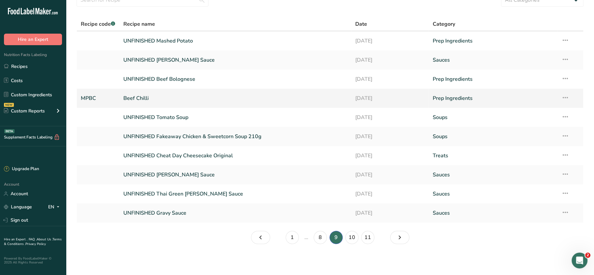
click at [567, 96] on icon at bounding box center [565, 98] width 8 height 12
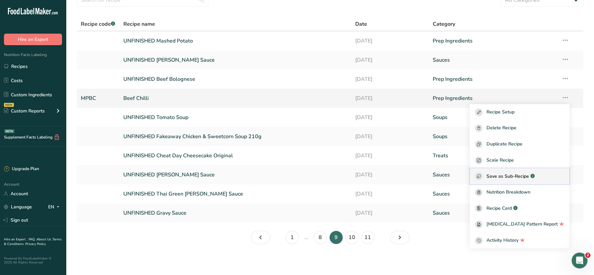
click at [512, 173] on span "Save as Sub-Recipe" at bounding box center [508, 176] width 43 height 7
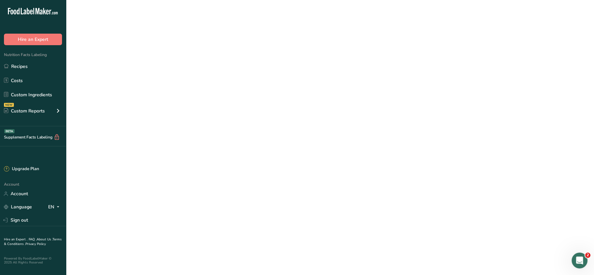
select select "30"
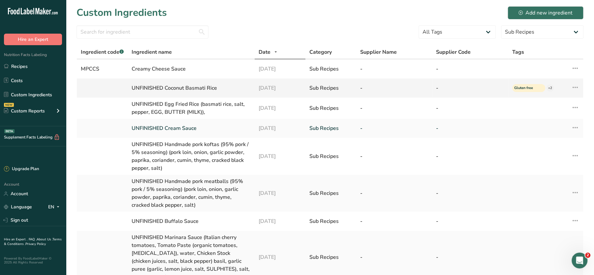
click at [154, 85] on div "UNFINISHED Coconut Basmati Rice" at bounding box center [191, 88] width 119 height 8
click at [146, 129] on link "UNFINISHED Cream Sauce" at bounding box center [191, 128] width 119 height 8
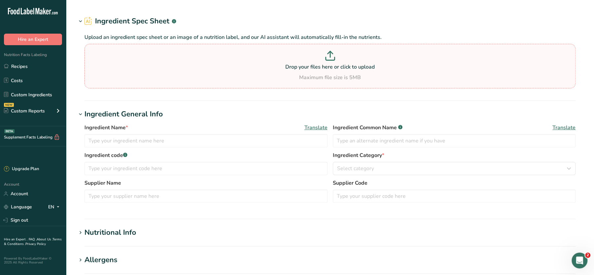
type input "UNFINISHED Cream Sauce"
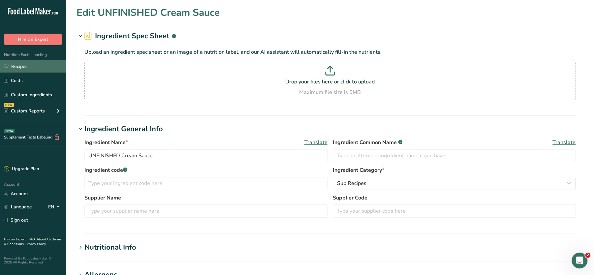
click at [16, 67] on link "Recipes" at bounding box center [33, 66] width 66 height 13
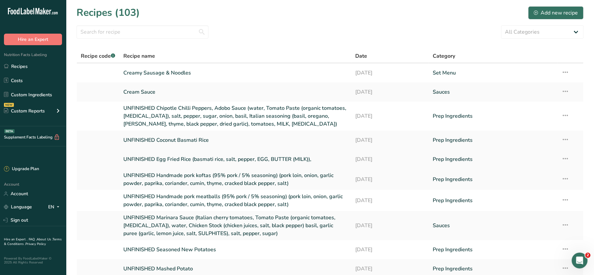
click at [162, 158] on link "UNFINISHED Egg Fried Rice (basmati rice, salt, pepper, EGG, BUTTER (MILK))," at bounding box center [235, 159] width 224 height 14
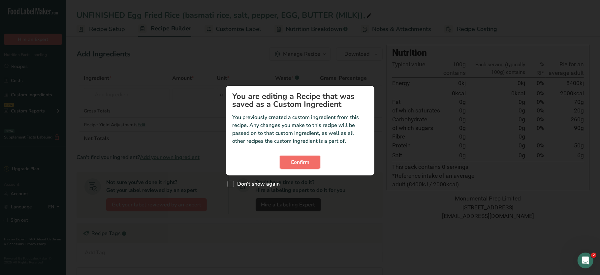
click at [285, 161] on button "Confirm" at bounding box center [300, 162] width 41 height 13
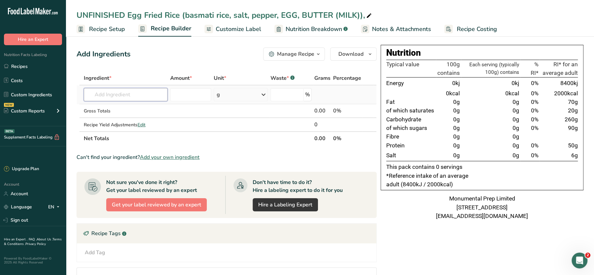
click at [117, 93] on input "text" at bounding box center [126, 94] width 84 height 13
paste input "MPBC"
click at [114, 94] on input "MPBC" at bounding box center [126, 94] width 84 height 13
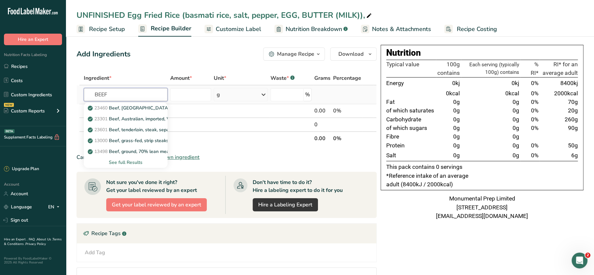
click at [118, 100] on input "BEEF" at bounding box center [126, 94] width 84 height 13
type input "BEEF"
paste input "MPBC"
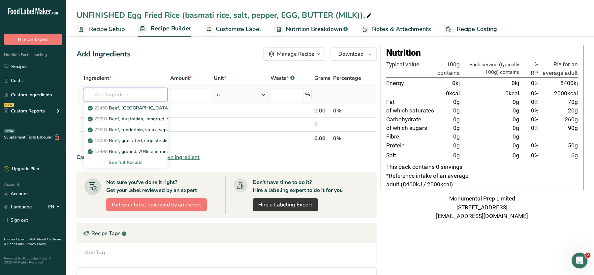
type input "MPBC"
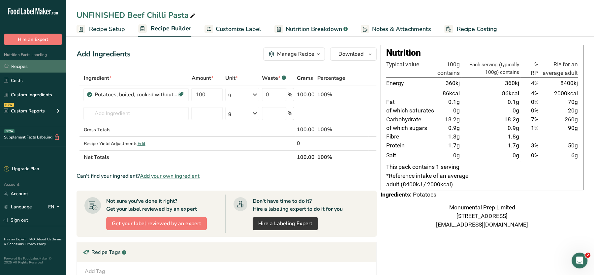
click at [14, 67] on link "Recipes" at bounding box center [33, 66] width 66 height 13
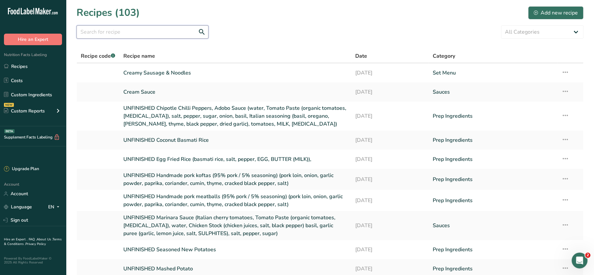
click at [102, 33] on input "text" at bounding box center [143, 31] width 132 height 13
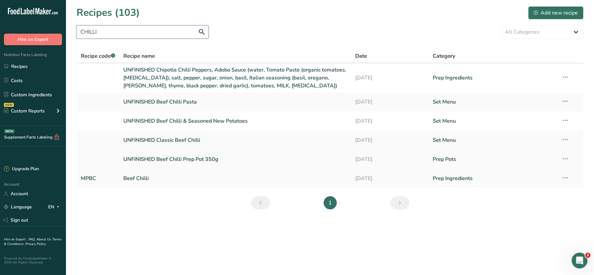
type input "CHILLI"
click at [564, 176] on icon at bounding box center [565, 178] width 8 height 12
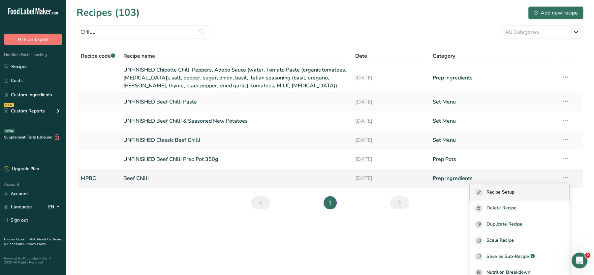
click at [515, 194] on span "Recipe Setup" at bounding box center [501, 193] width 28 height 8
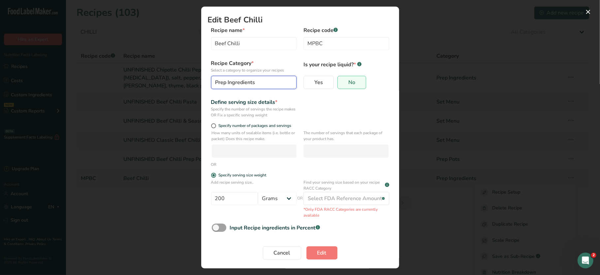
click at [286, 82] on icon "Edit Recipe Modal" at bounding box center [290, 83] width 8 height 12
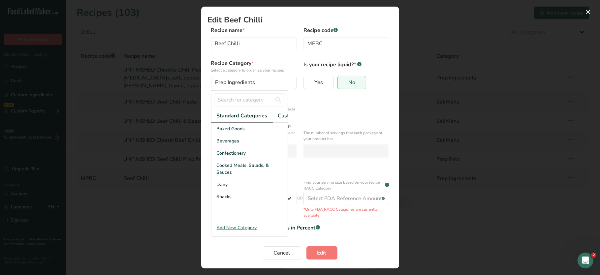
scroll to position [0, 49]
click at [380, 102] on div "Define serving size details * Specify the number of servings the recipe makes O…" at bounding box center [300, 108] width 185 height 20
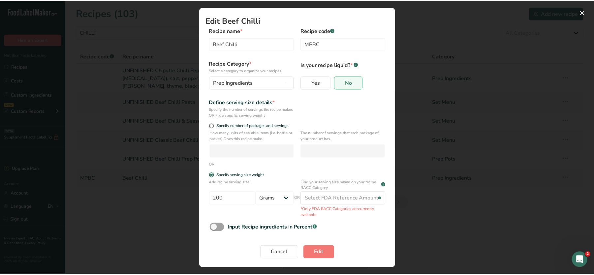
scroll to position [2, 0]
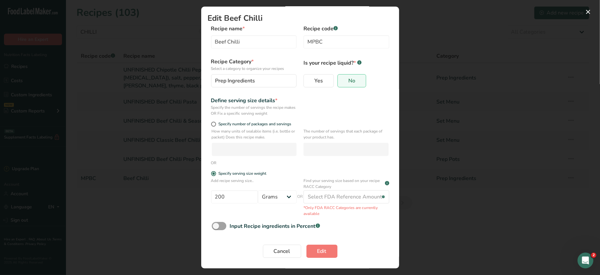
click at [448, 216] on div "Edit Recipe Modal" at bounding box center [300, 137] width 600 height 275
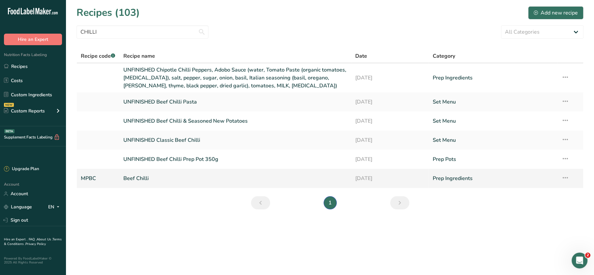
click at [136, 176] on link "Beef Chilli" at bounding box center [235, 179] width 224 height 14
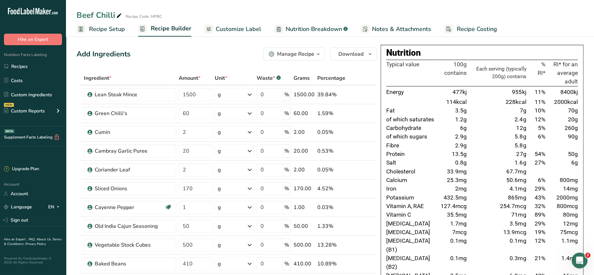
click at [303, 53] on div "Manage Recipe" at bounding box center [295, 54] width 37 height 8
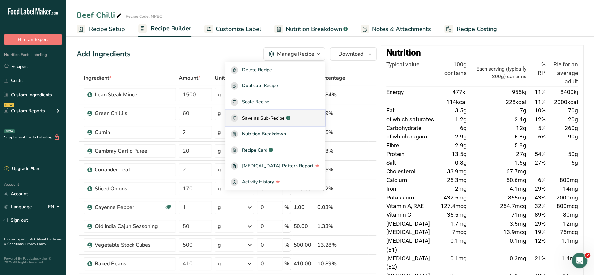
click at [271, 115] on span "Save as Sub-Recipe" at bounding box center [263, 118] width 43 height 7
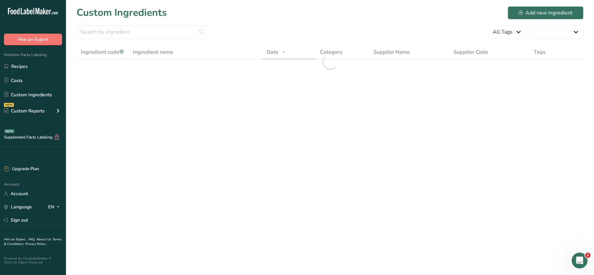
select select "30"
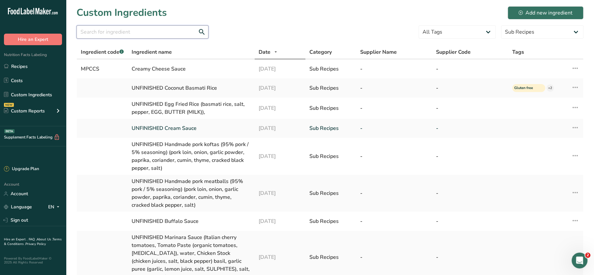
click at [138, 27] on input "text" at bounding box center [143, 31] width 132 height 13
paste input "MPBC"
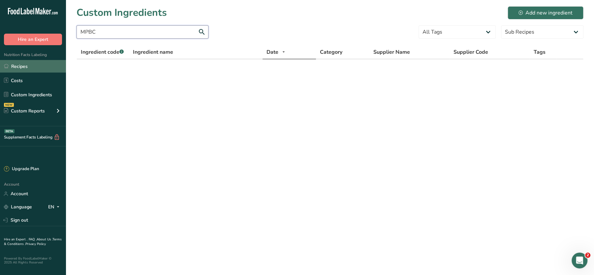
type input "MPBC"
click at [25, 67] on link "Recipes" at bounding box center [33, 66] width 66 height 13
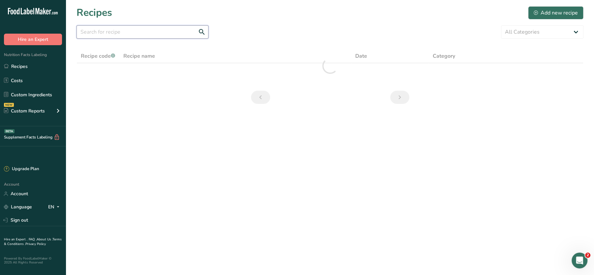
click at [153, 28] on input "text" at bounding box center [143, 31] width 132 height 13
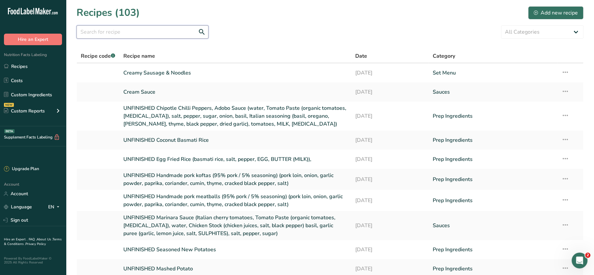
paste input "MPBC"
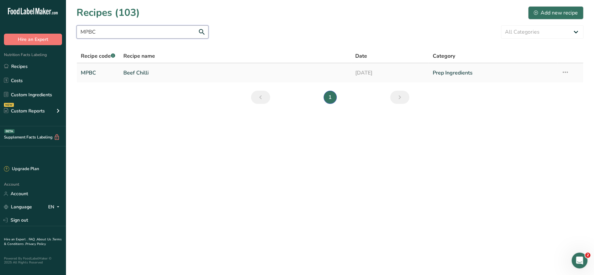
type input "MPBC"
click at [134, 76] on link "Beef Chilli" at bounding box center [235, 73] width 224 height 14
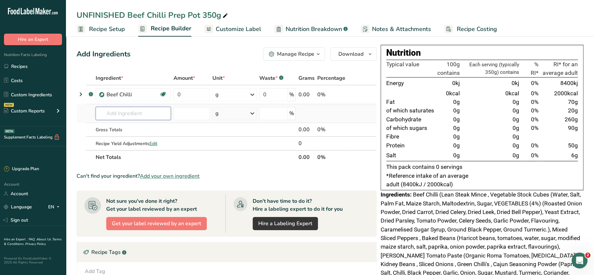
click at [127, 110] on input "text" at bounding box center [133, 113] width 75 height 13
paste input "MPBC"
type input "MPBC"
click at [317, 53] on icon "button" at bounding box center [318, 54] width 5 height 8
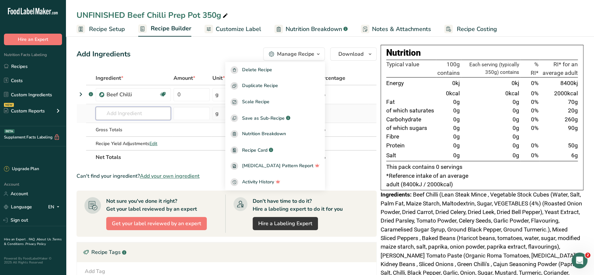
click at [112, 112] on input "text" at bounding box center [133, 113] width 75 height 13
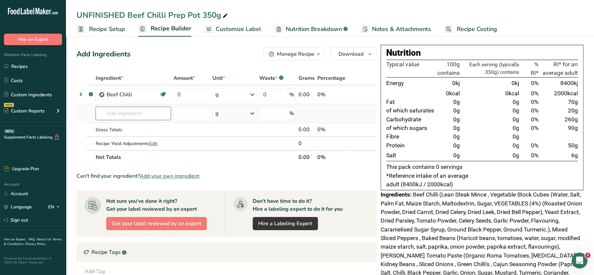
paste input "MPBC"
type input "MPBC"
click at [119, 113] on input "text" at bounding box center [133, 113] width 75 height 13
paste input "MPBC"
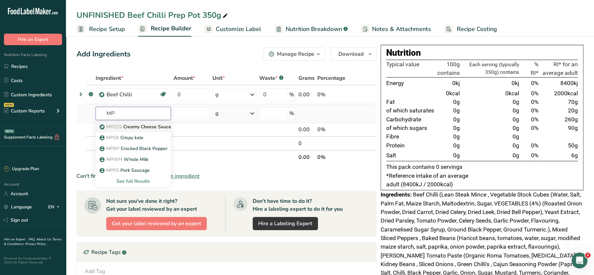
type input "M"
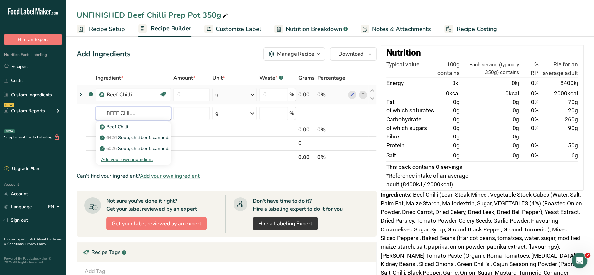
type input "BEEF CHILLI"
click at [363, 94] on icon at bounding box center [363, 94] width 5 height 7
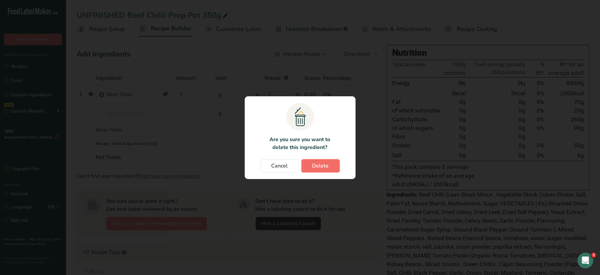
click at [321, 167] on span "Delete" at bounding box center [320, 166] width 16 height 8
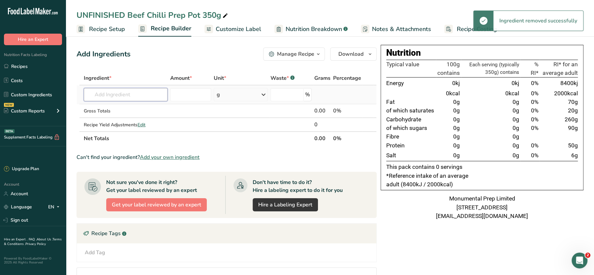
click at [123, 96] on input "text" at bounding box center [126, 94] width 84 height 13
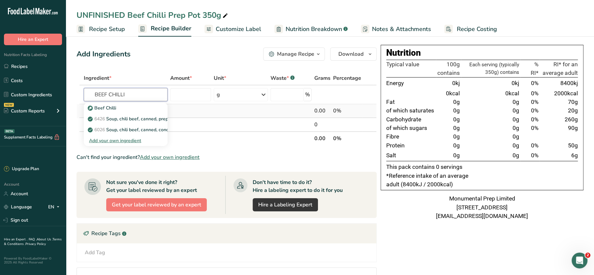
type input "BEEF CHILLI"
click at [205, 115] on td at bounding box center [191, 111] width 44 height 14
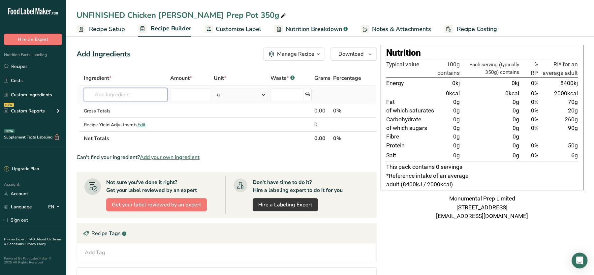
click at [129, 92] on input "text" at bounding box center [126, 94] width 84 height 13
paste input "MPBC"
click at [118, 97] on input "MPBC" at bounding box center [126, 94] width 84 height 13
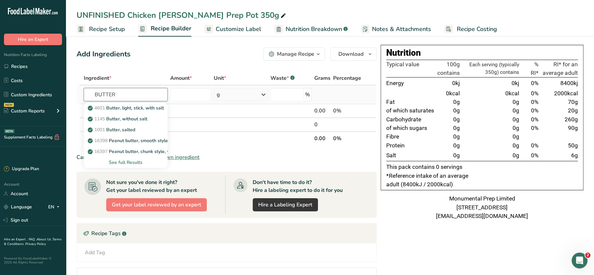
type input "BUTTER"
click at [129, 161] on div "See full Results" at bounding box center [125, 162] width 73 height 7
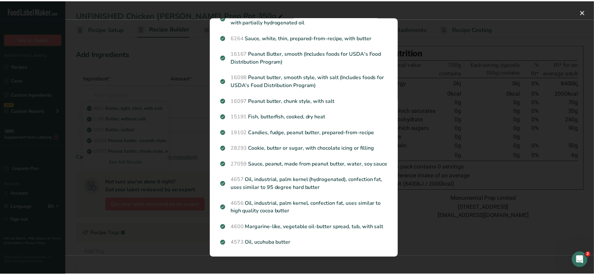
scroll to position [720, 0]
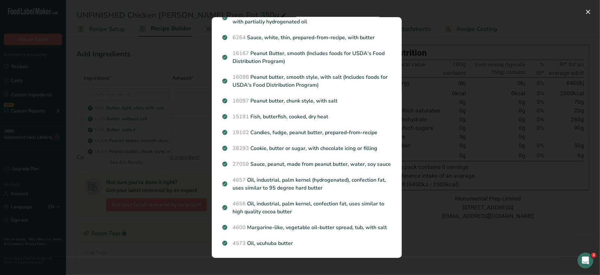
click at [424, 160] on div "Search results modal" at bounding box center [300, 137] width 600 height 275
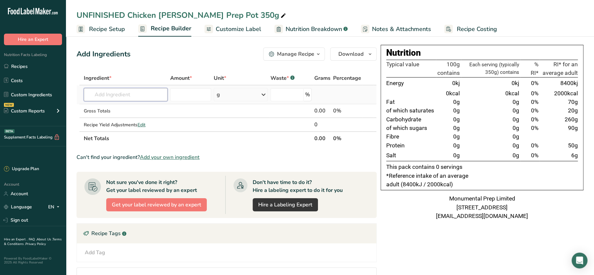
click at [138, 99] on input "text" at bounding box center [126, 94] width 84 height 13
type input "BEEF CHILLI"
type input "1234"
click at [123, 100] on input "text" at bounding box center [126, 94] width 84 height 13
type input "1234"
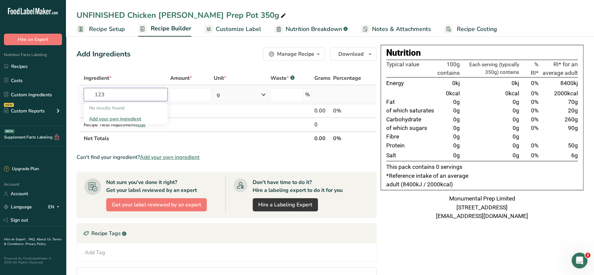
type input "1234"
click at [117, 100] on input "text" at bounding box center [126, 94] width 84 height 13
type input "1234"
paste input "MPBC"
type input "MPBC"
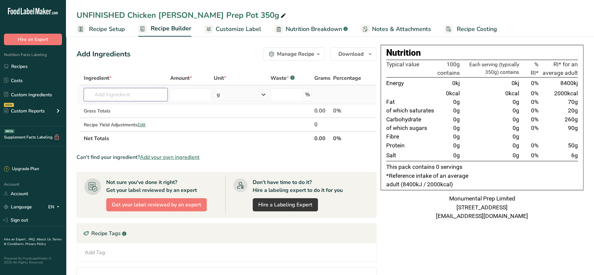
click at [132, 95] on input "text" at bounding box center [126, 94] width 84 height 13
paste input "MPBC"
type input "MPBC"
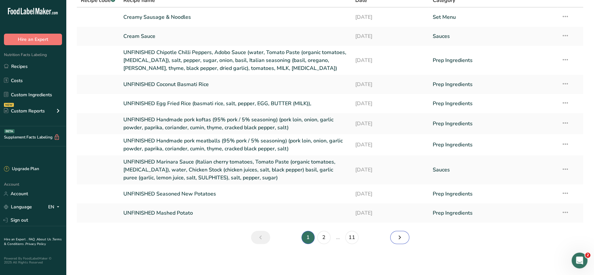
click at [398, 237] on icon "Next page" at bounding box center [400, 238] width 8 height 12
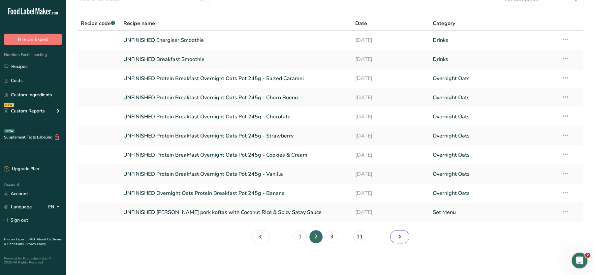
scroll to position [32, 0]
click at [398, 237] on icon "Page 3." at bounding box center [400, 238] width 8 height 12
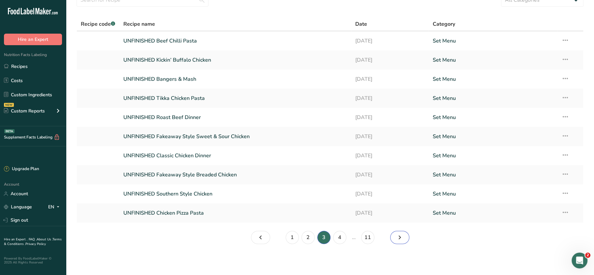
click at [398, 237] on icon "Page 4." at bounding box center [400, 238] width 8 height 12
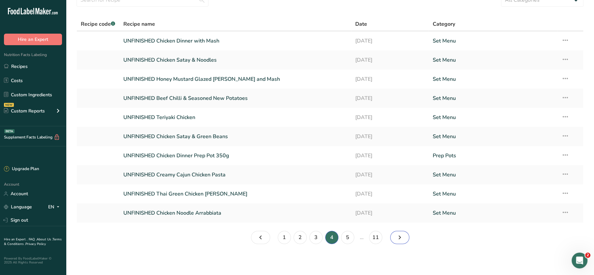
click at [398, 237] on icon "Page 5." at bounding box center [400, 238] width 8 height 12
click at [398, 237] on icon "Page 6." at bounding box center [400, 238] width 8 height 12
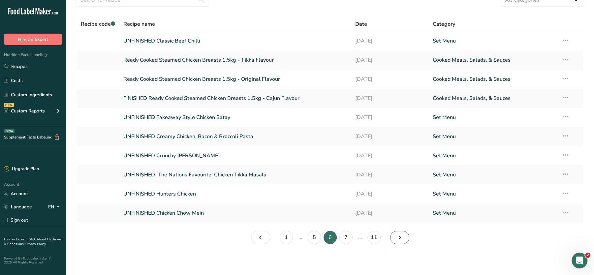
click at [398, 237] on icon "Page 7." at bounding box center [400, 238] width 8 height 12
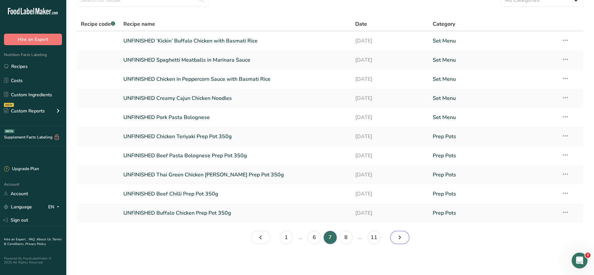
click at [398, 237] on icon "Page 8." at bounding box center [400, 238] width 8 height 12
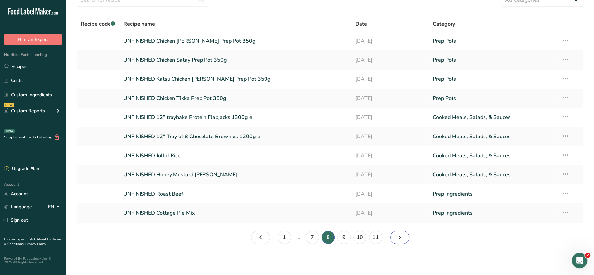
click at [398, 237] on icon "Page 9." at bounding box center [400, 238] width 8 height 12
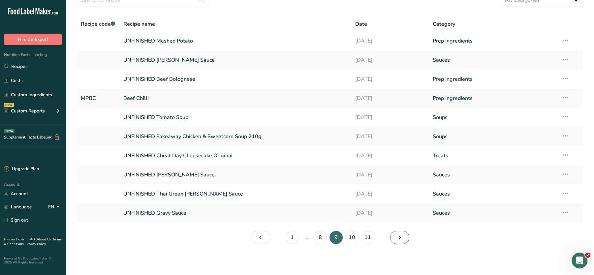
click at [398, 237] on icon "Page 10." at bounding box center [400, 238] width 8 height 12
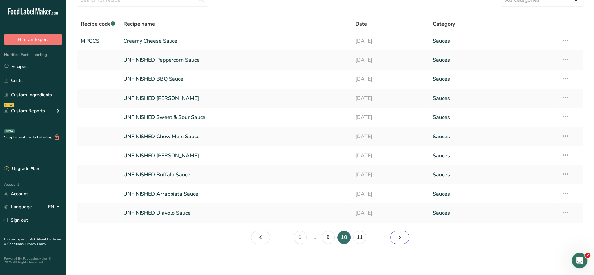
click at [398, 237] on icon "Page 11." at bounding box center [400, 238] width 8 height 12
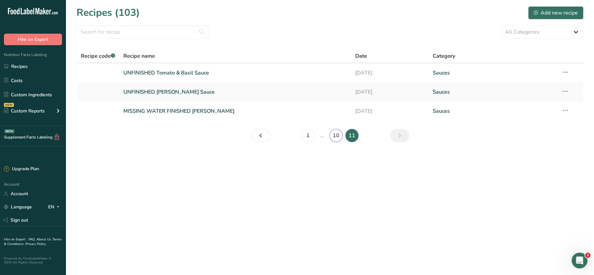
click at [333, 133] on link "10" at bounding box center [336, 135] width 13 height 13
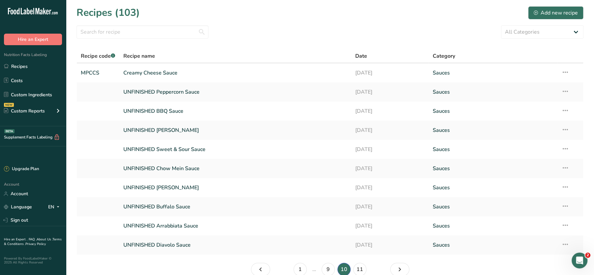
scroll to position [32, 0]
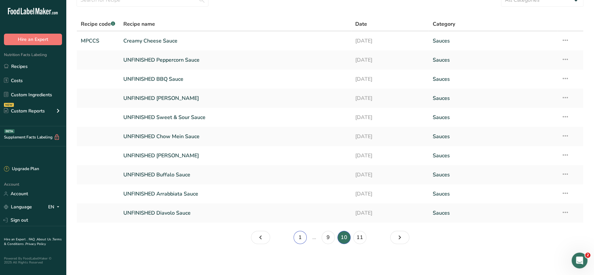
click at [300, 237] on link "1" at bounding box center [300, 237] width 13 height 13
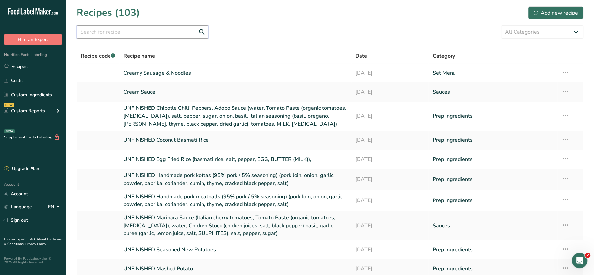
click at [131, 38] on input "text" at bounding box center [143, 31] width 132 height 13
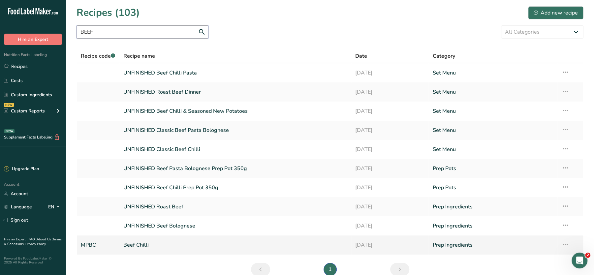
type input "BEEF"
click at [457, 243] on link "Prep Ingredients" at bounding box center [492, 245] width 121 height 14
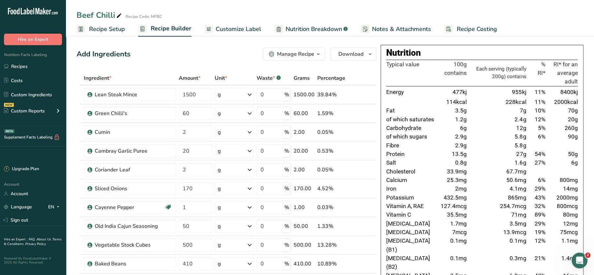
click at [313, 49] on button "Manage Recipe" at bounding box center [294, 53] width 62 height 13
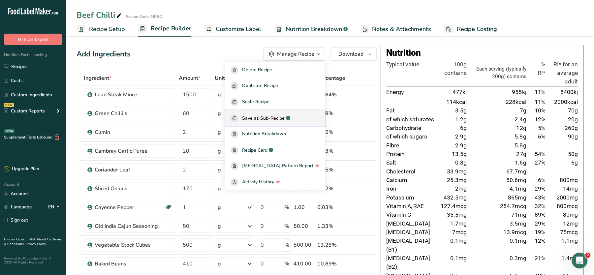
click at [283, 118] on span "Save as Sub-Recipe" at bounding box center [263, 118] width 43 height 7
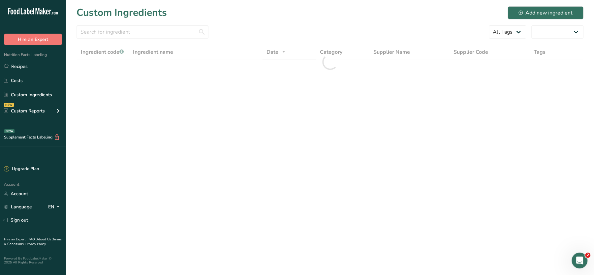
select select "30"
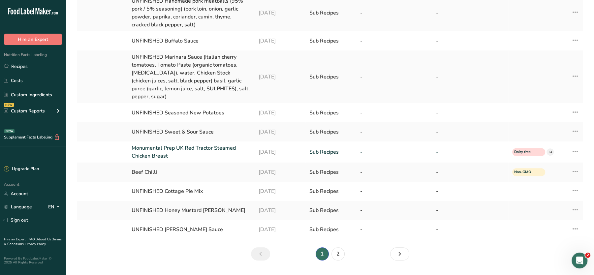
scroll to position [182, 0]
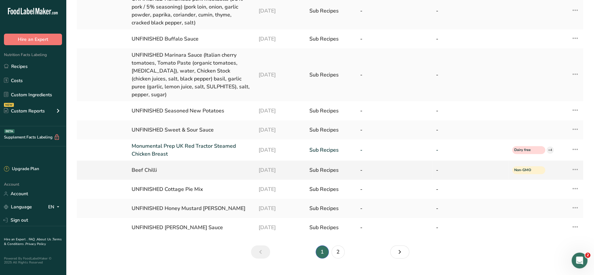
click at [575, 164] on icon at bounding box center [575, 170] width 8 height 12
click at [349, 166] on div "Sub Recipes" at bounding box center [330, 170] width 43 height 8
click at [327, 166] on div "Sub Recipes" at bounding box center [330, 170] width 43 height 8
click at [149, 161] on td "Beef Chilli" at bounding box center [191, 170] width 127 height 19
click at [574, 164] on icon at bounding box center [575, 170] width 8 height 12
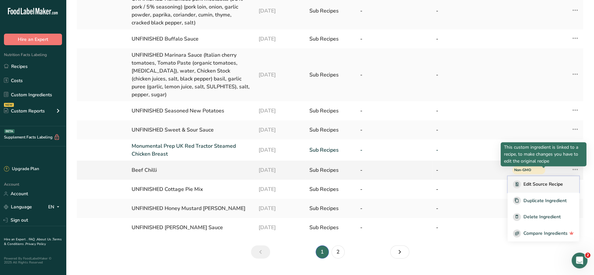
click at [554, 181] on span "Edit Source Recipe" at bounding box center [543, 184] width 40 height 7
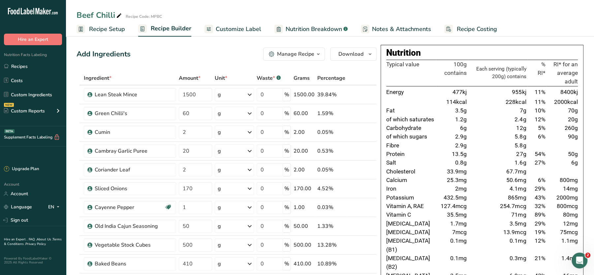
click at [318, 55] on icon "button" at bounding box center [318, 54] width 5 height 8
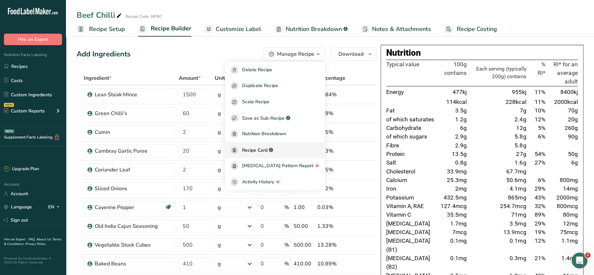
click at [269, 144] on link "Recipe Card .a-a{fill:#347362;}.b-a{fill:#fff;}" at bounding box center [275, 150] width 100 height 16
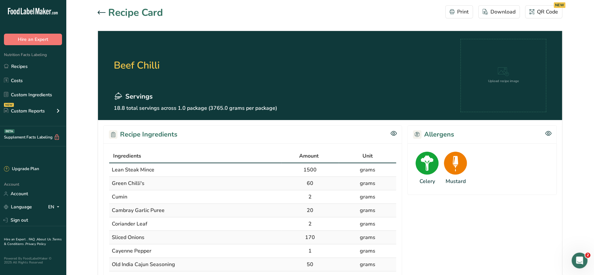
scroll to position [69, 0]
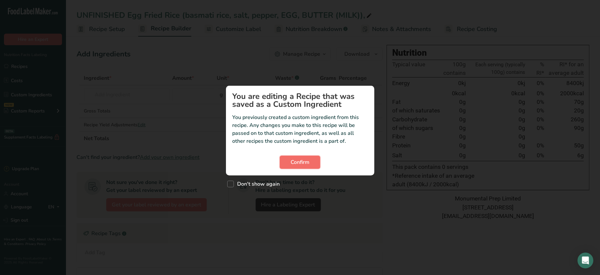
click at [293, 159] on span "Confirm" at bounding box center [300, 162] width 19 height 8
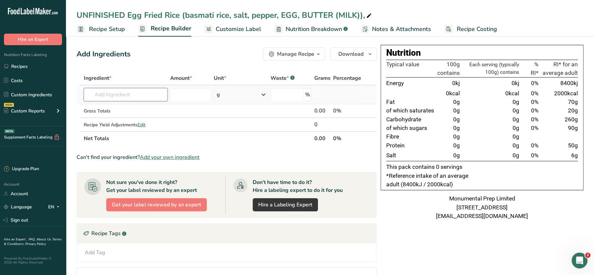
click at [100, 96] on input "text" at bounding box center [126, 94] width 84 height 13
paste input "MPBC"
type input "MPBC"
click at [175, 111] on td at bounding box center [191, 111] width 44 height 14
click at [111, 30] on span "Recipe Setup" at bounding box center [107, 29] width 36 height 9
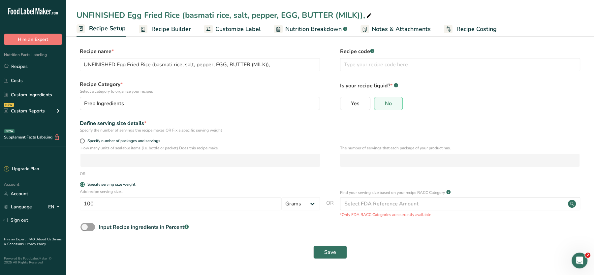
click at [168, 26] on span "Recipe Builder" at bounding box center [171, 29] width 40 height 9
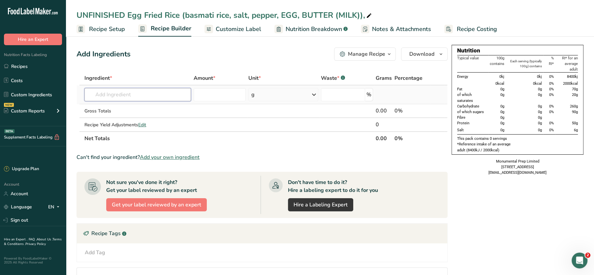
click at [120, 99] on input "text" at bounding box center [137, 94] width 107 height 13
click at [21, 66] on link "Recipes" at bounding box center [33, 66] width 66 height 13
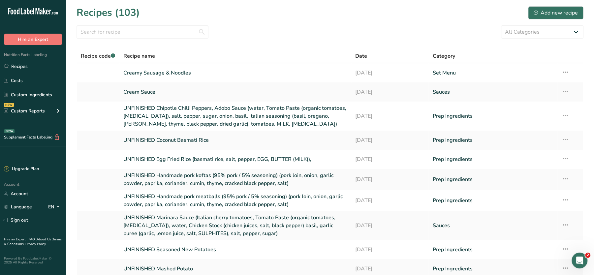
scroll to position [56, 0]
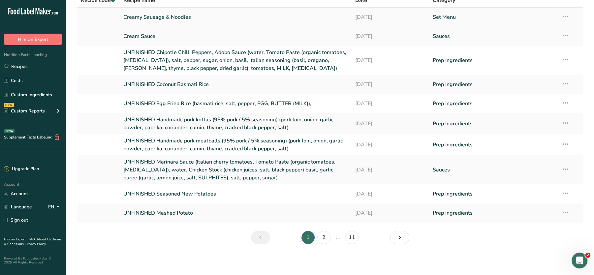
click at [139, 16] on link "Creamy Sausage & Noodles" at bounding box center [235, 17] width 224 height 14
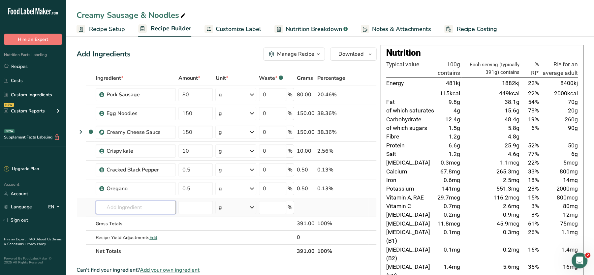
click at [148, 204] on input "text" at bounding box center [136, 207] width 80 height 13
paste input "MPBC"
click at [141, 204] on input "MPBC" at bounding box center [136, 207] width 80 height 13
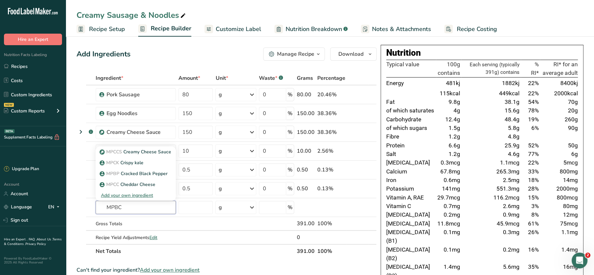
type input "MPBC"
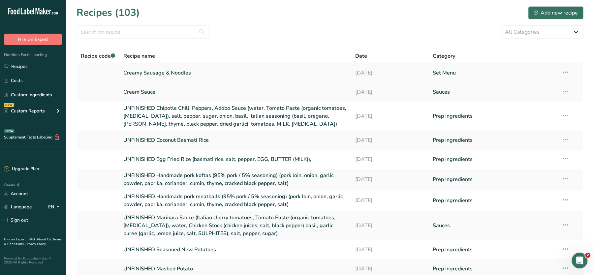
click at [171, 72] on link "Creamy Sausage & Noodles" at bounding box center [235, 73] width 224 height 14
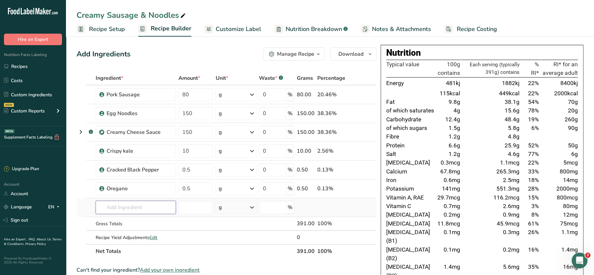
click at [149, 206] on input "text" at bounding box center [136, 207] width 80 height 13
paste input "MPBC"
type input "MPBC"
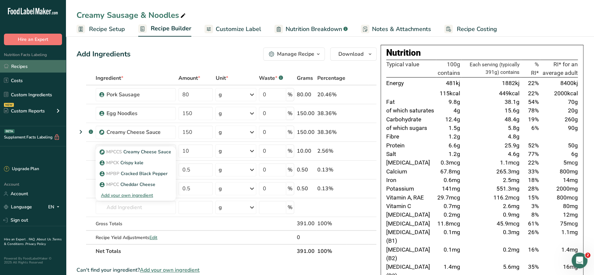
click at [20, 64] on link "Recipes" at bounding box center [33, 66] width 66 height 13
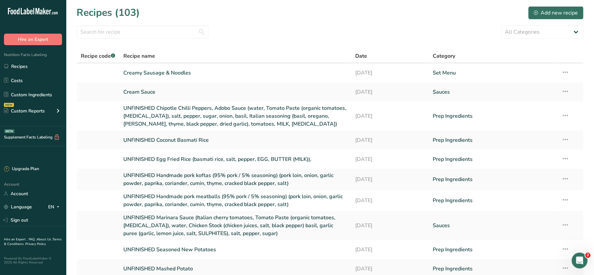
scroll to position [56, 0]
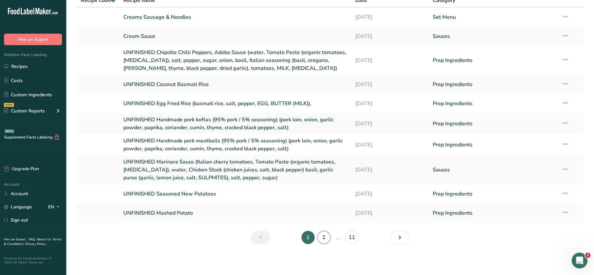
click at [322, 237] on link "2" at bounding box center [323, 237] width 13 height 13
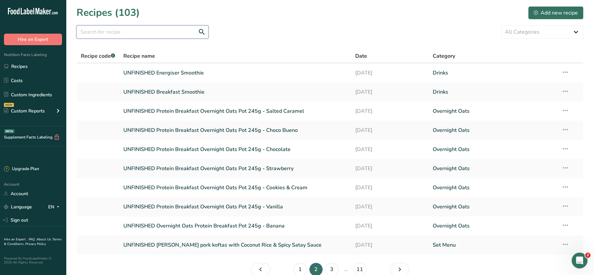
click at [187, 30] on input "text" at bounding box center [143, 31] width 132 height 13
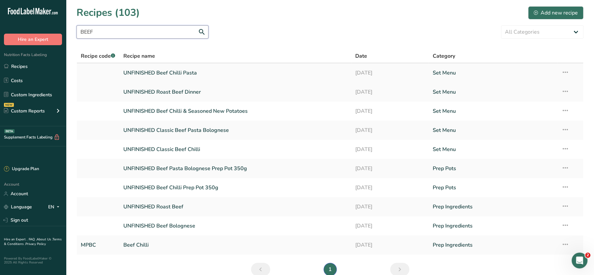
type input "BEEF"
click at [156, 76] on link "UNFINISHED Beef Chilli Pasta" at bounding box center [235, 73] width 224 height 14
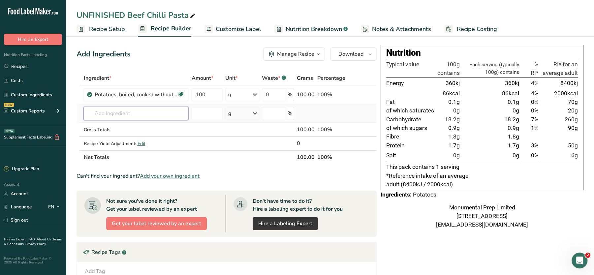
click at [163, 112] on input "text" at bounding box center [135, 113] width 105 height 13
paste input "MPBC"
click at [111, 109] on input "MPBC" at bounding box center [135, 113] width 105 height 13
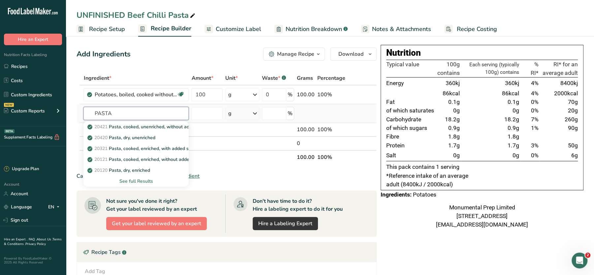
type input "PASTA"
click at [139, 182] on div "See full Results" at bounding box center [136, 181] width 95 height 7
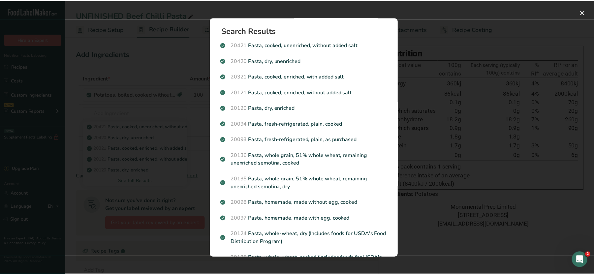
scroll to position [57, 0]
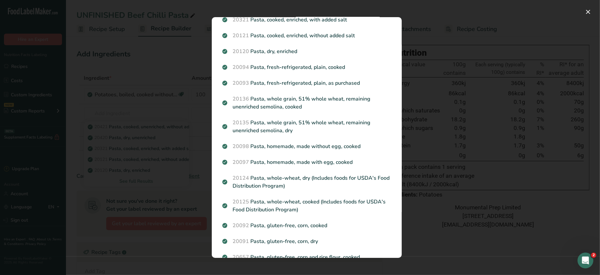
click at [183, 49] on div "Search results modal" at bounding box center [300, 137] width 600 height 275
